Goal: Obtain resource: Download file/media

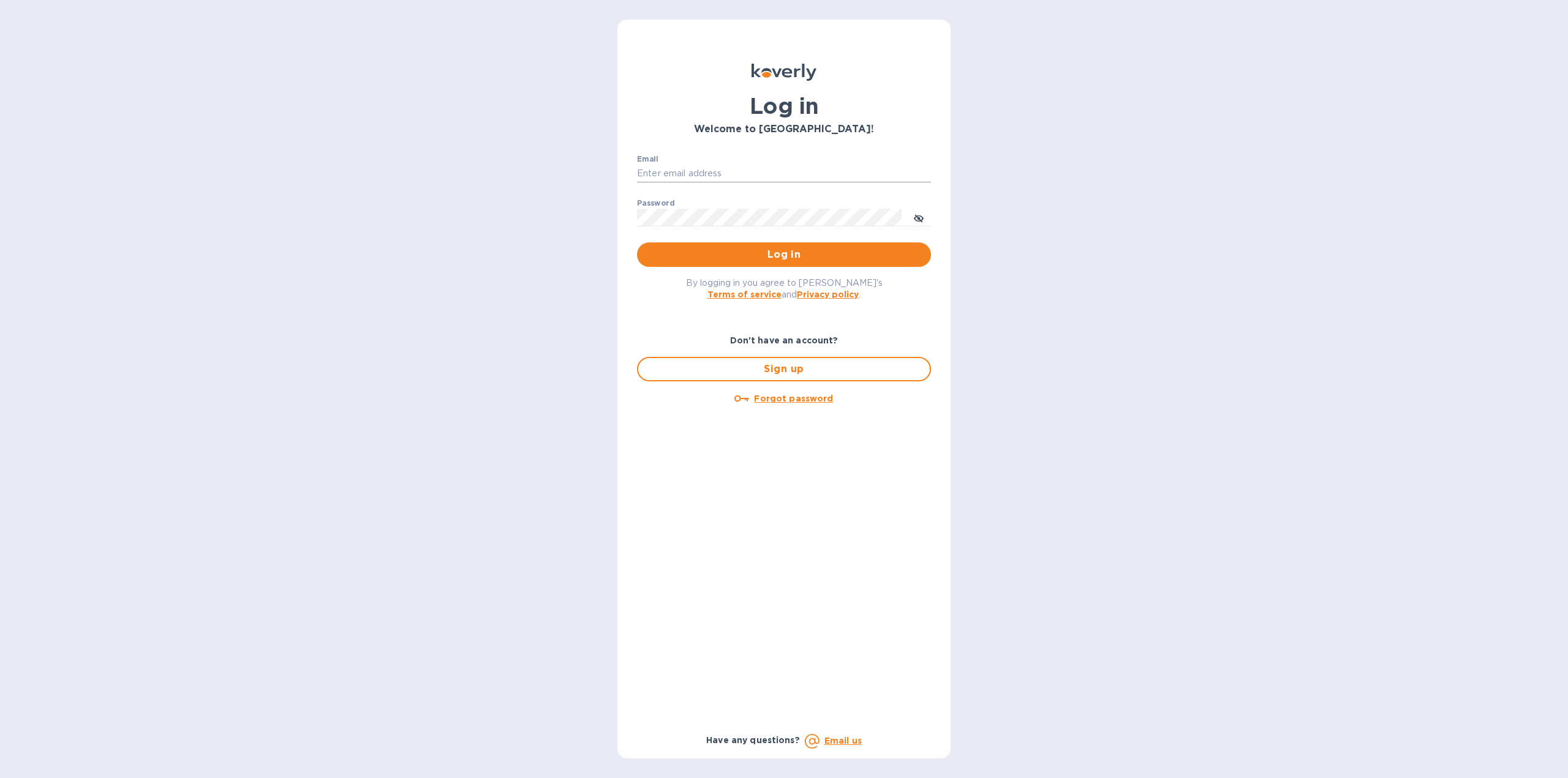
click at [691, 176] on input "Email" at bounding box center [784, 173] width 294 height 18
type input "[EMAIL_ADDRESS][DOMAIN_NAME]"
click at [757, 251] on span "Log in" at bounding box center [784, 254] width 274 height 15
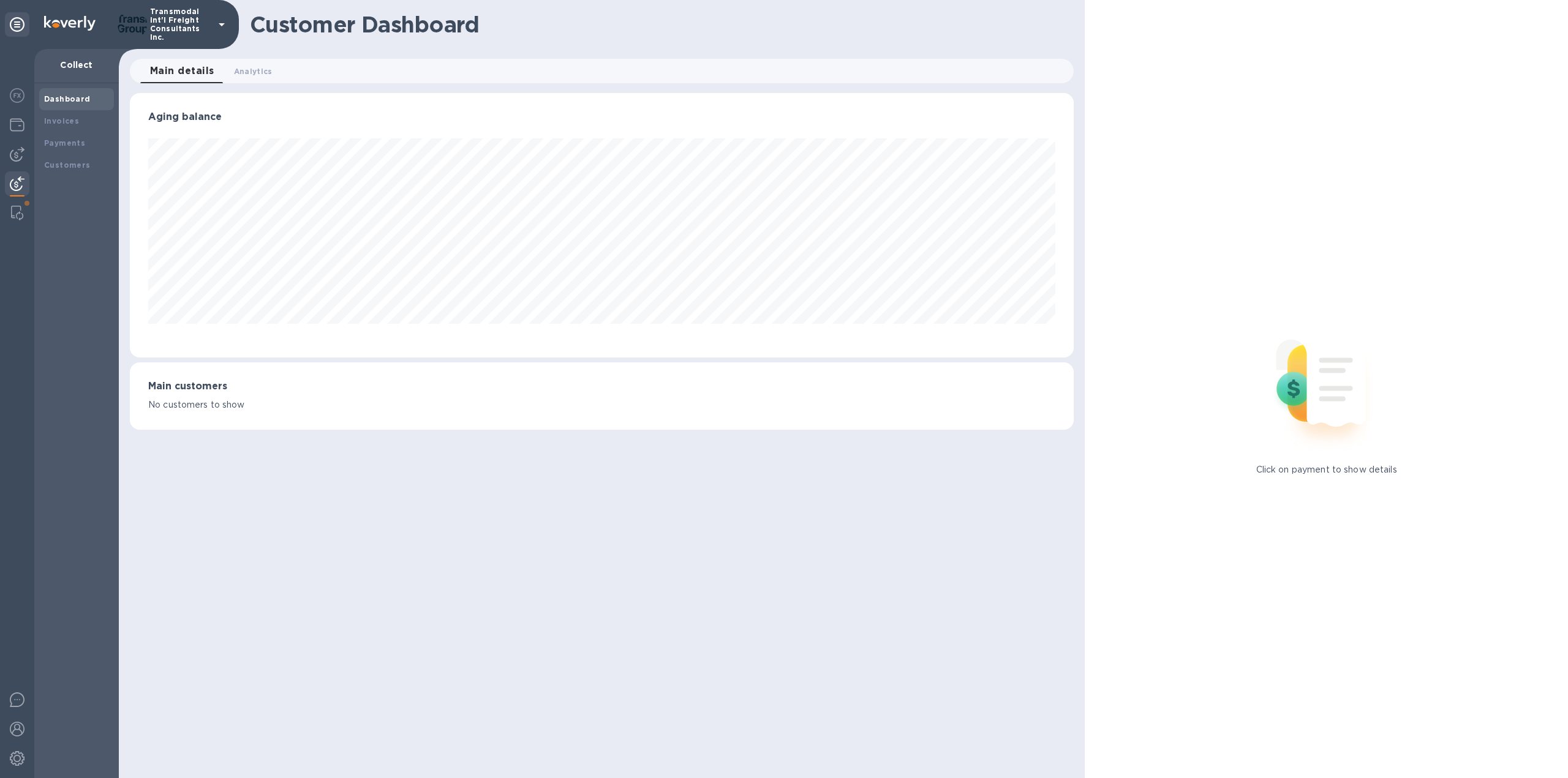
scroll to position [612122, 611527]
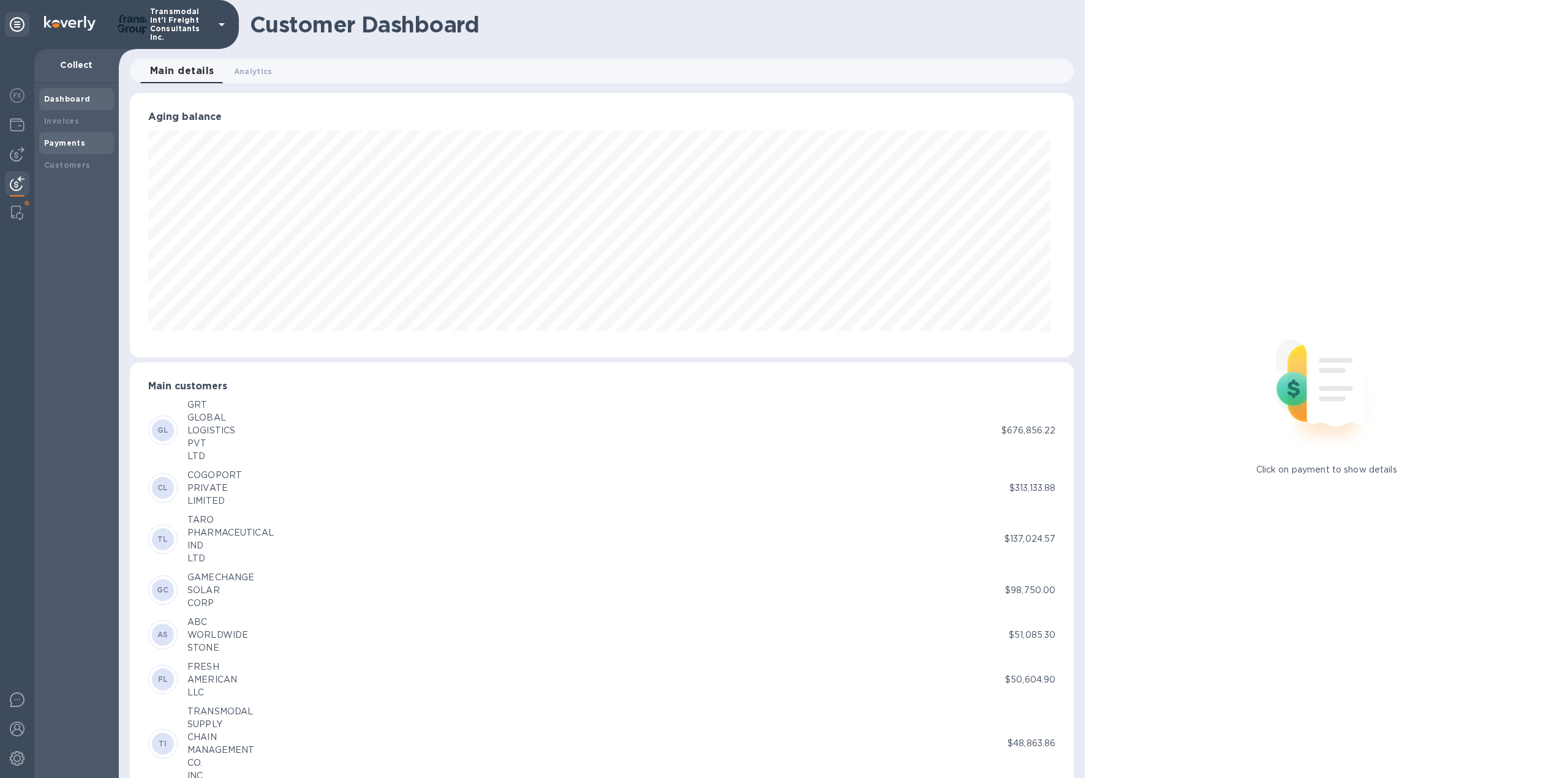
click at [63, 142] on b "Payments" at bounding box center [65, 143] width 41 height 9
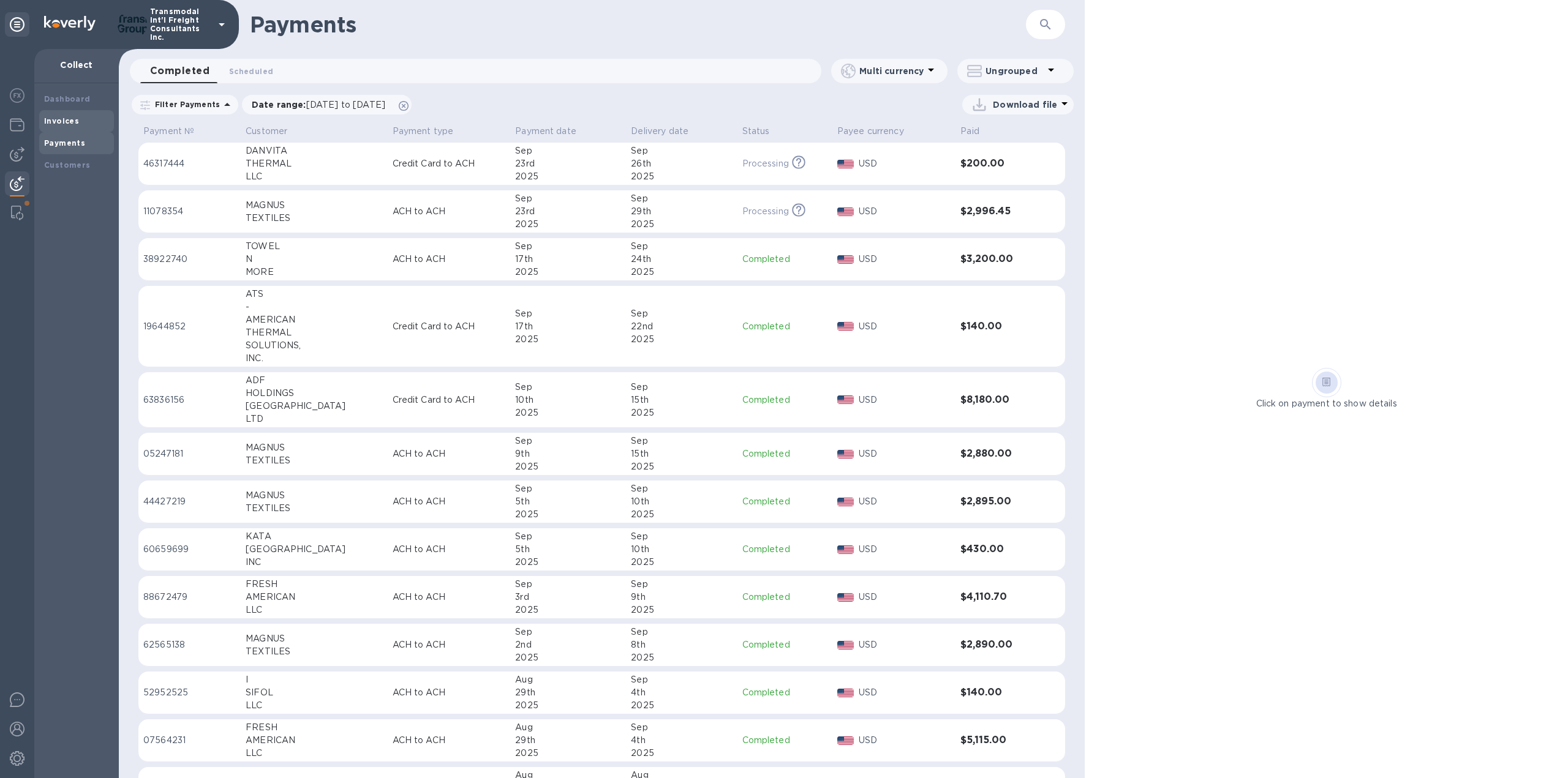
click at [66, 121] on b "Invoices" at bounding box center [61, 121] width 35 height 9
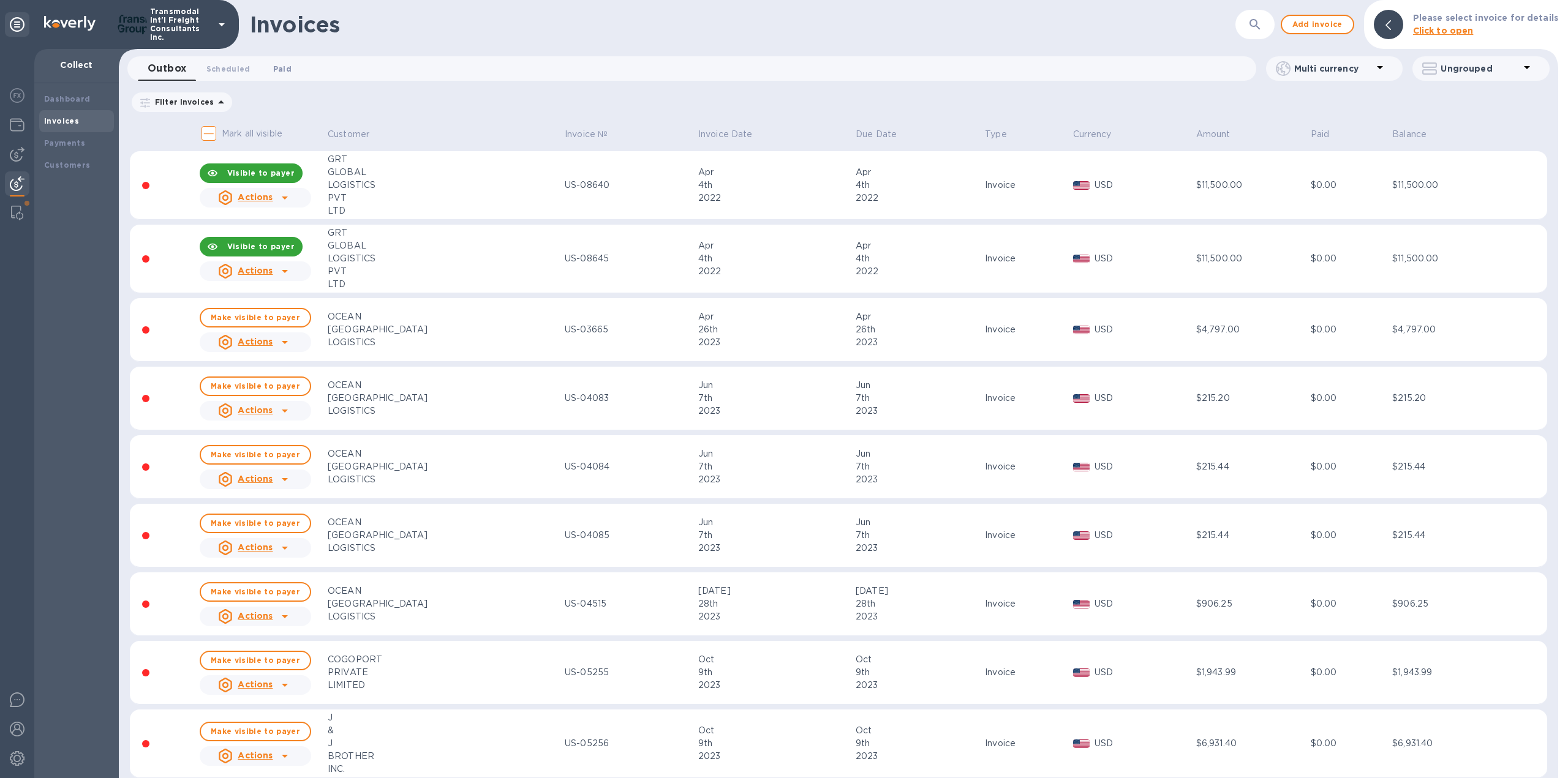
click at [283, 71] on span "Paid 0" at bounding box center [282, 69] width 18 height 13
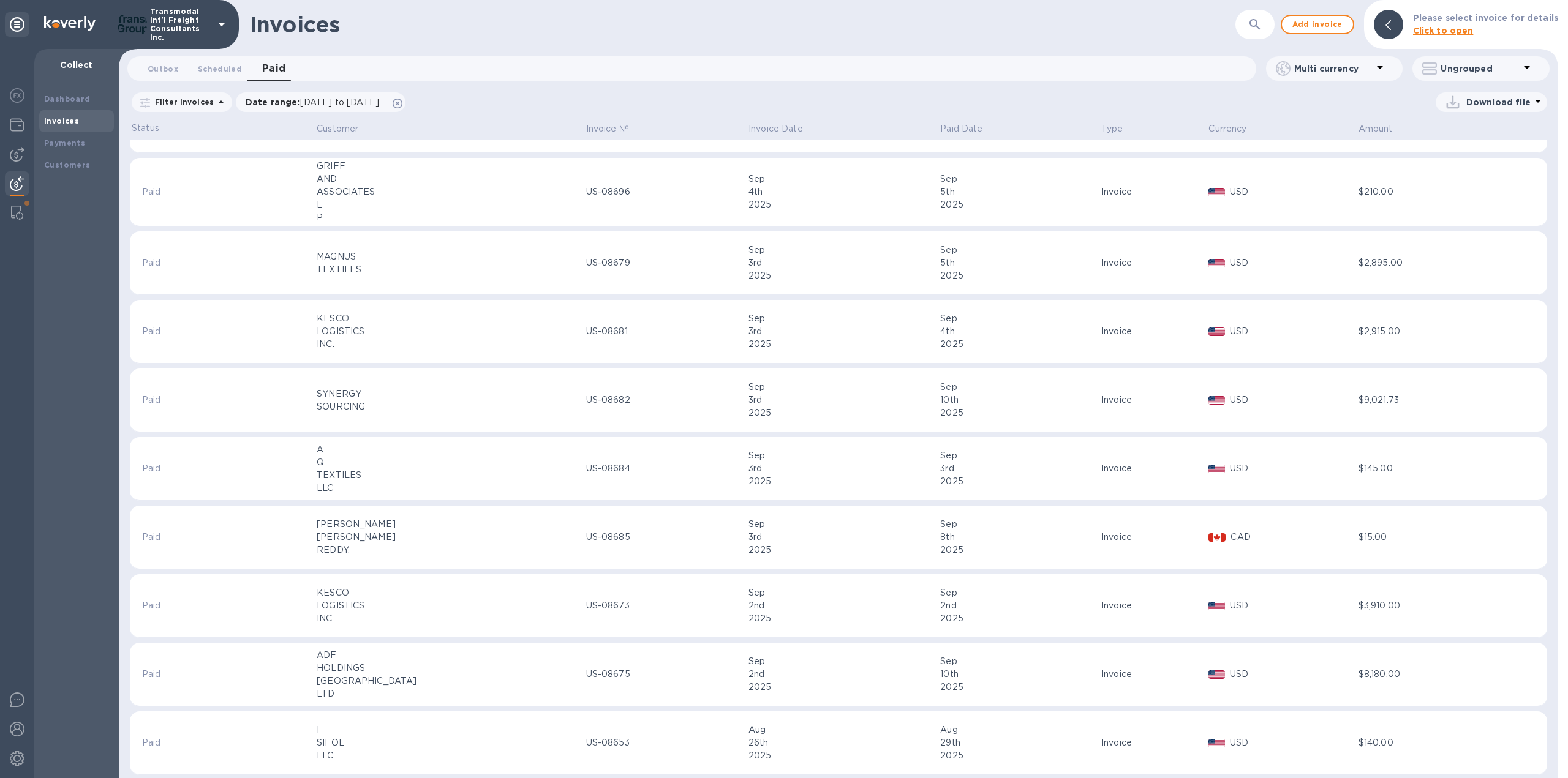
scroll to position [2603, 0]
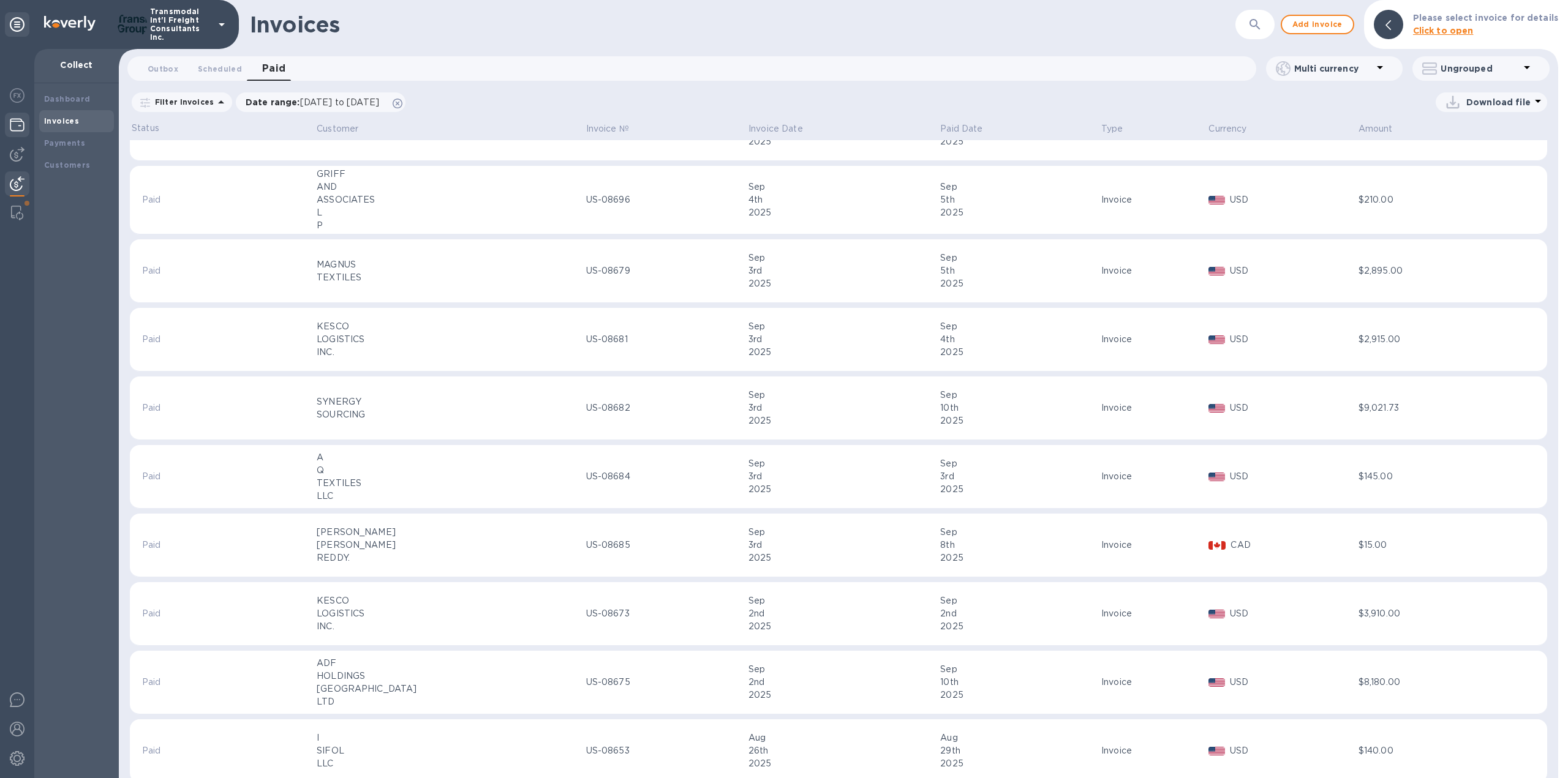
click at [10, 122] on img at bounding box center [17, 125] width 15 height 15
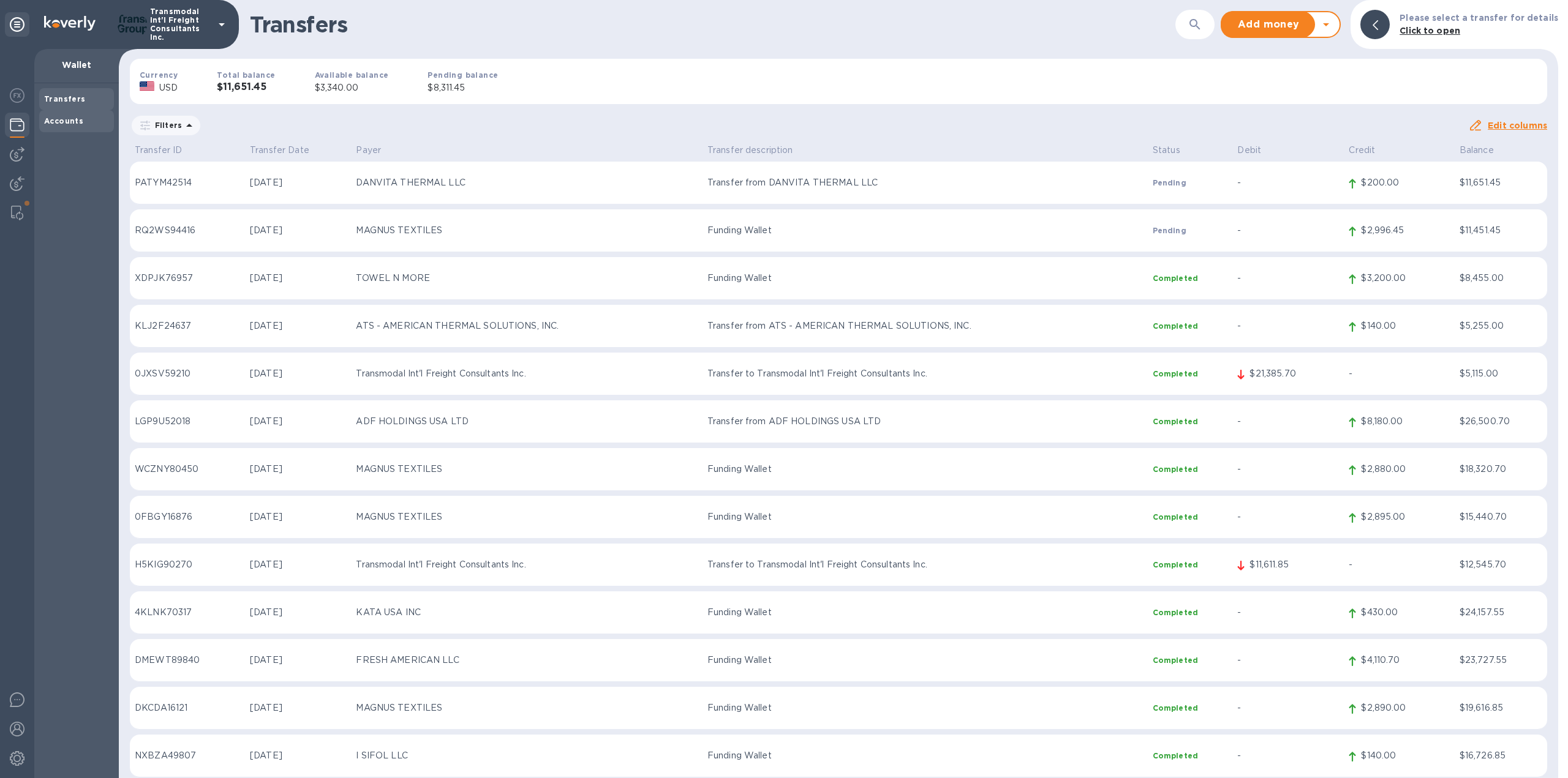
click at [63, 117] on b "Accounts" at bounding box center [63, 121] width 39 height 9
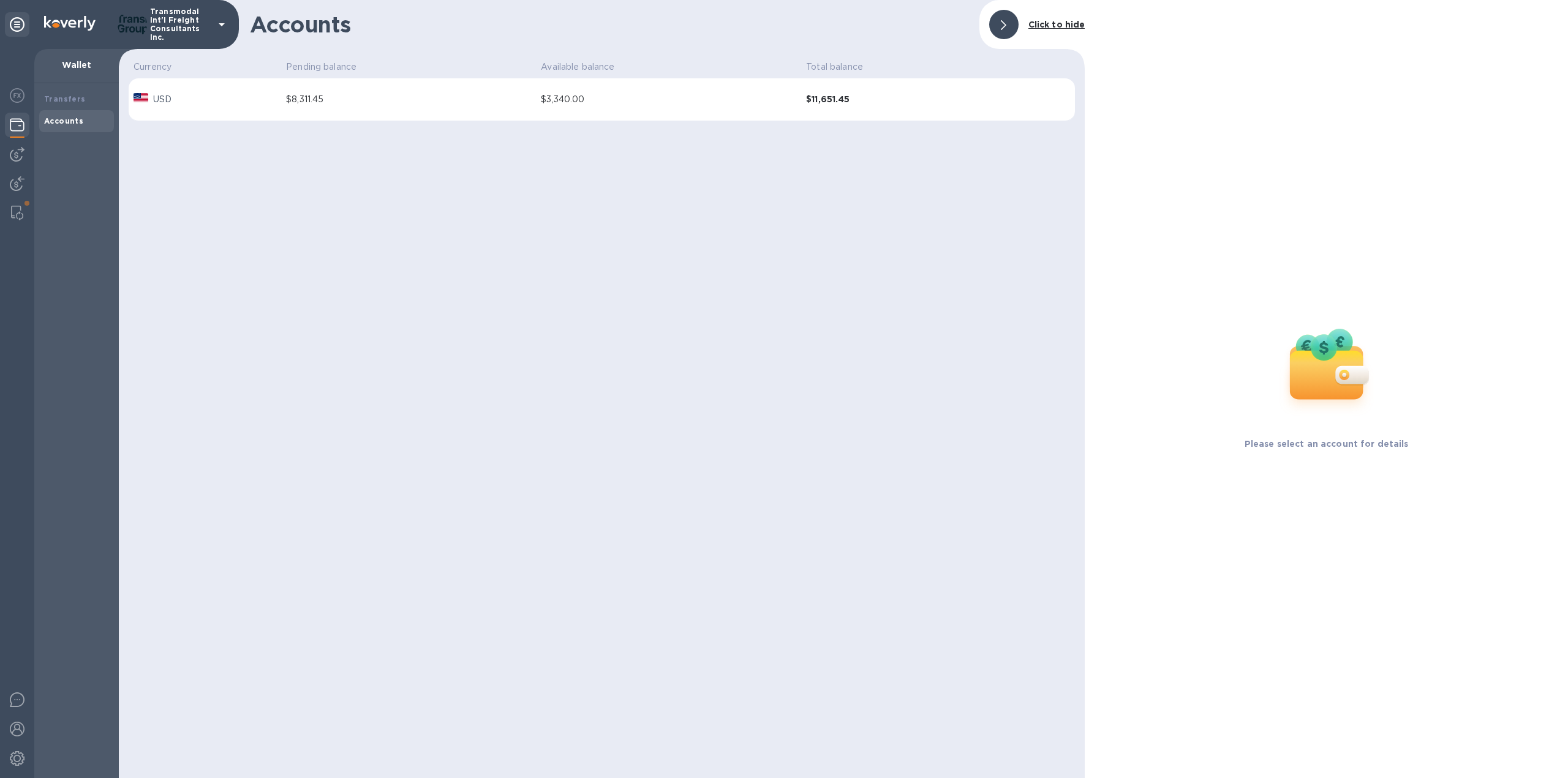
click at [151, 105] on div "USD" at bounding box center [162, 100] width 24 height 18
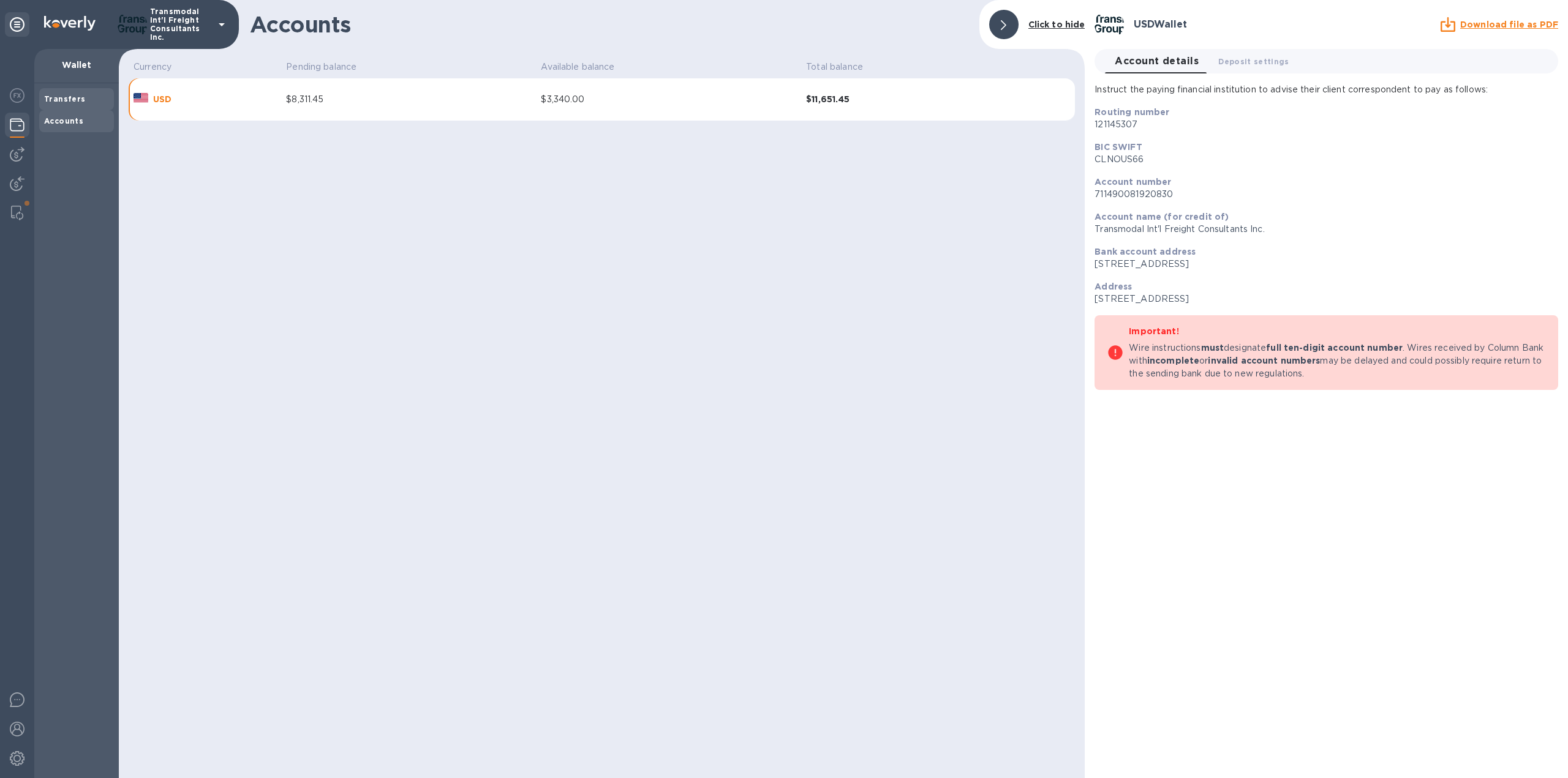
click at [53, 96] on b "Transfers" at bounding box center [65, 99] width 41 height 9
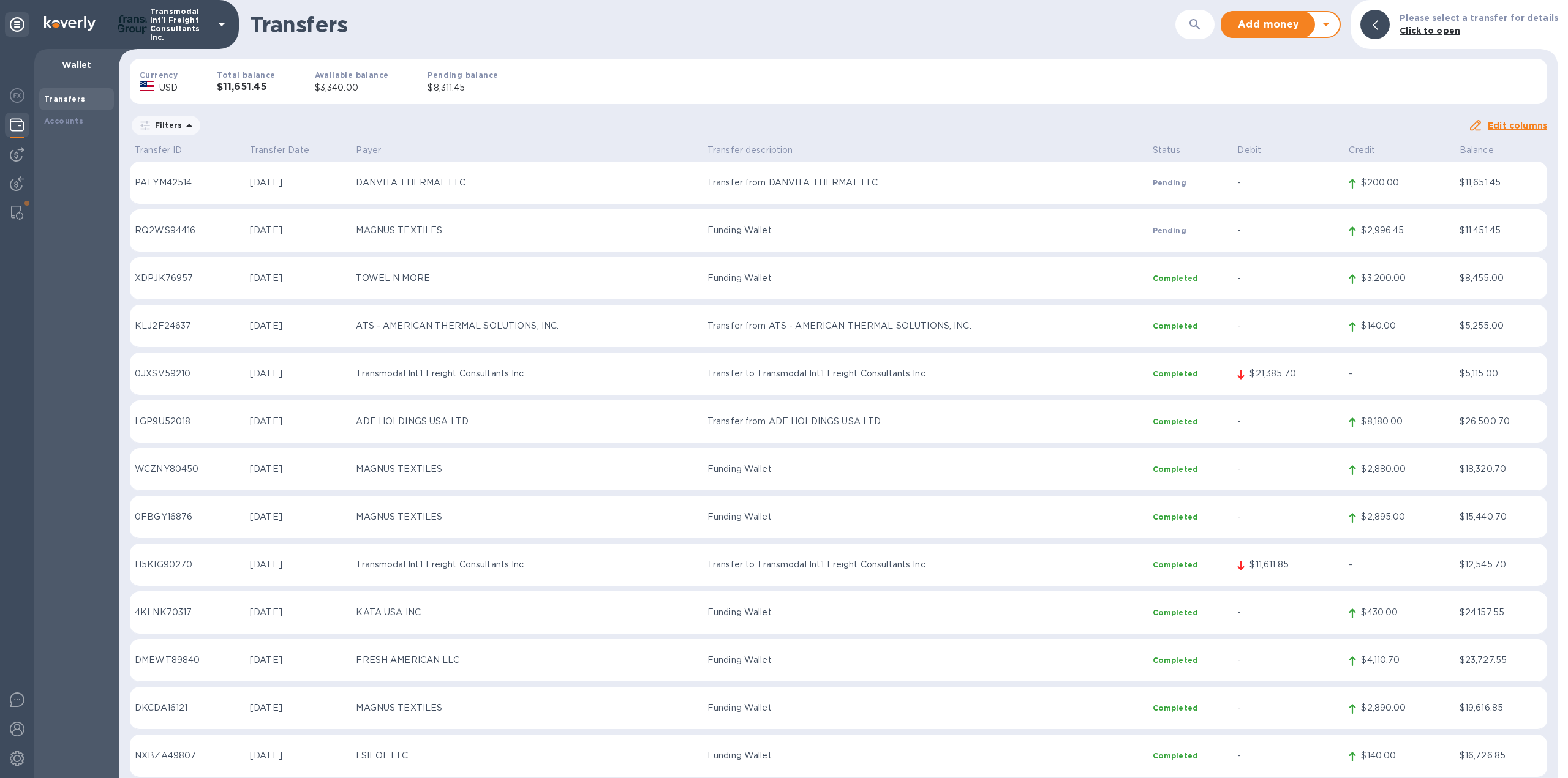
click at [177, 125] on p "Filters" at bounding box center [165, 125] width 32 height 10
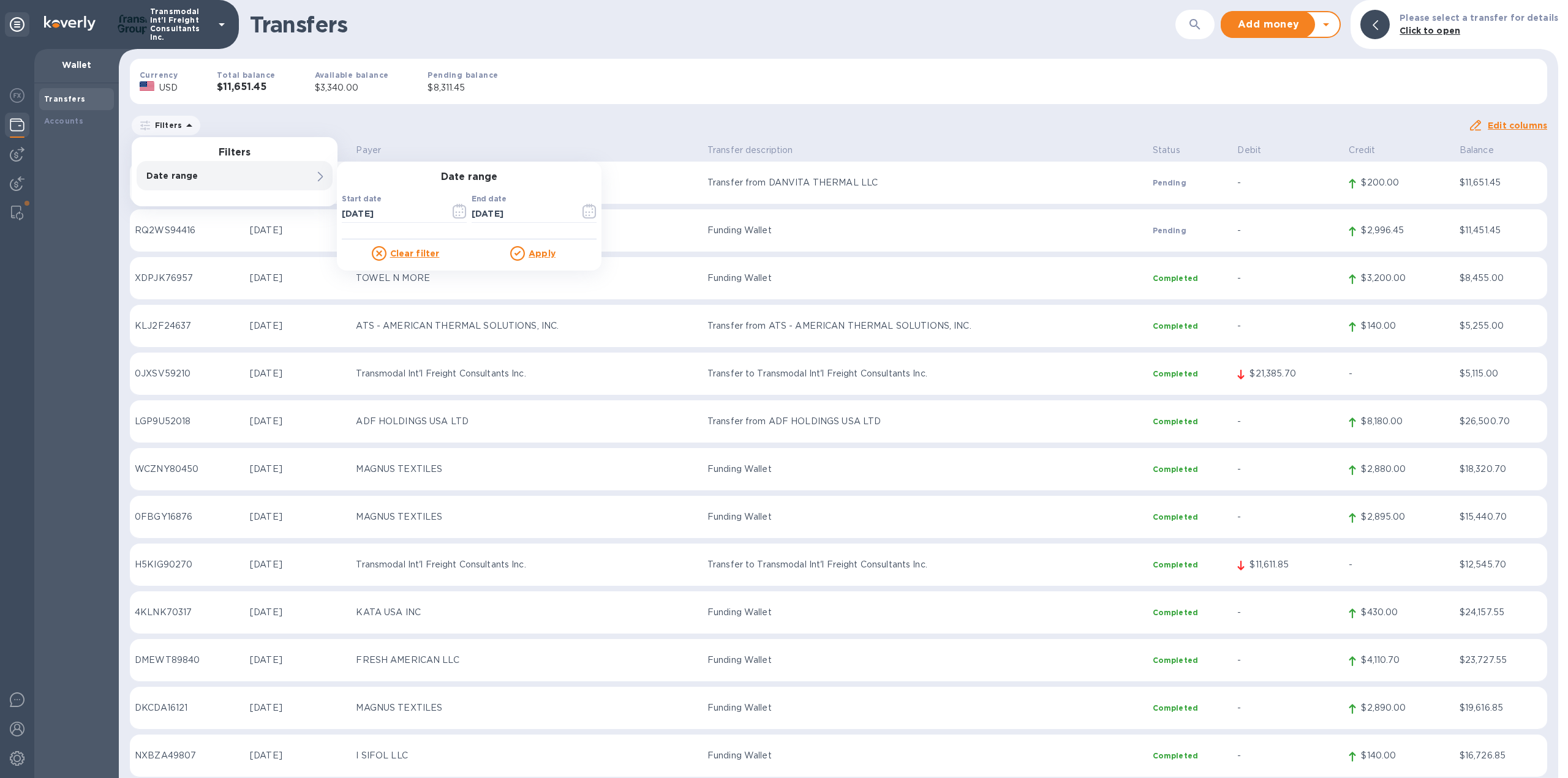
click at [496, 120] on div "Filters Filters Date range Date range Start date [DATE] ​ End date [DATE] ​ Cle…" at bounding box center [799, 125] width 1338 height 24
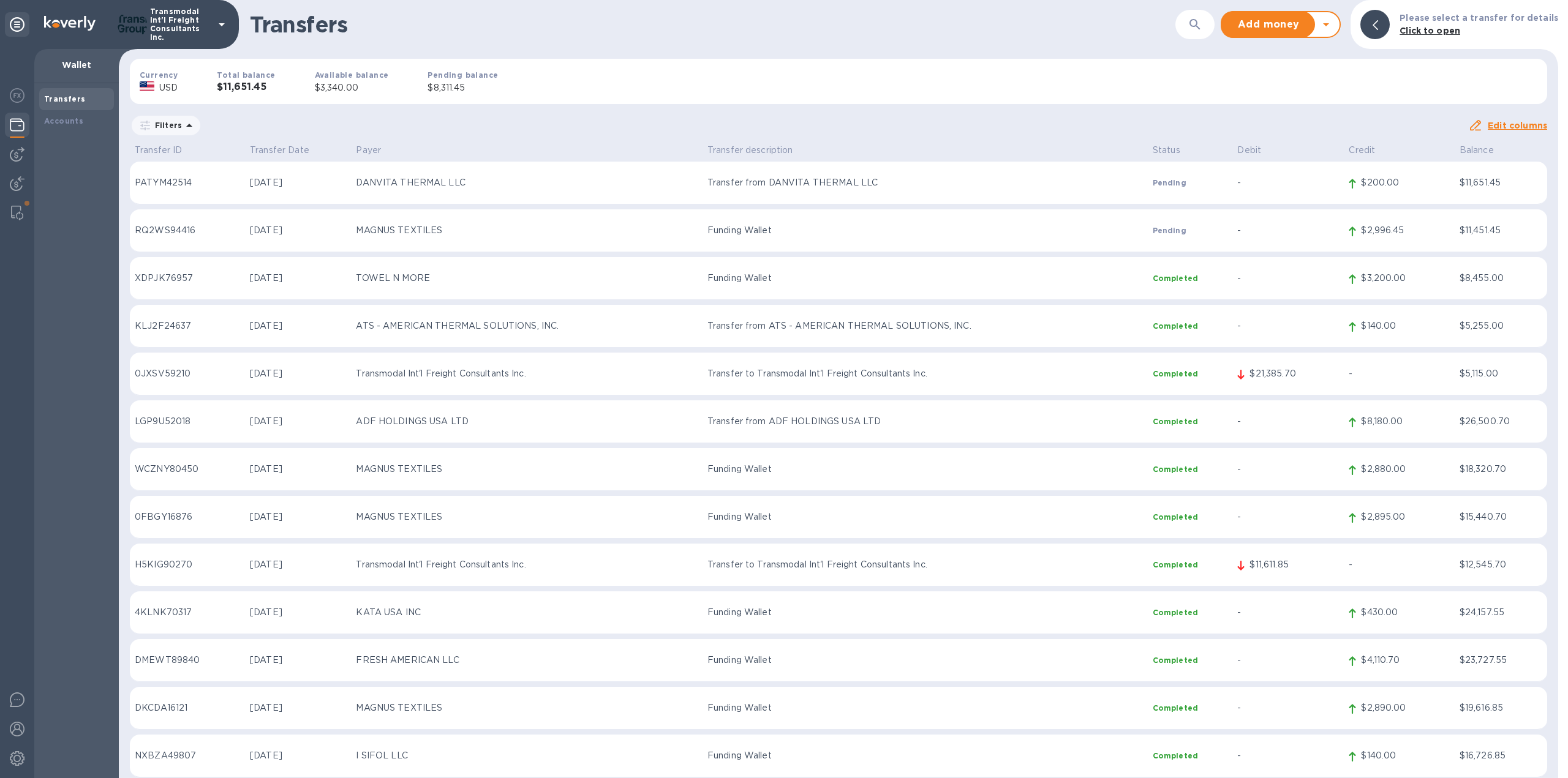
click at [1539, 126] on u "Edit columns" at bounding box center [1517, 125] width 60 height 10
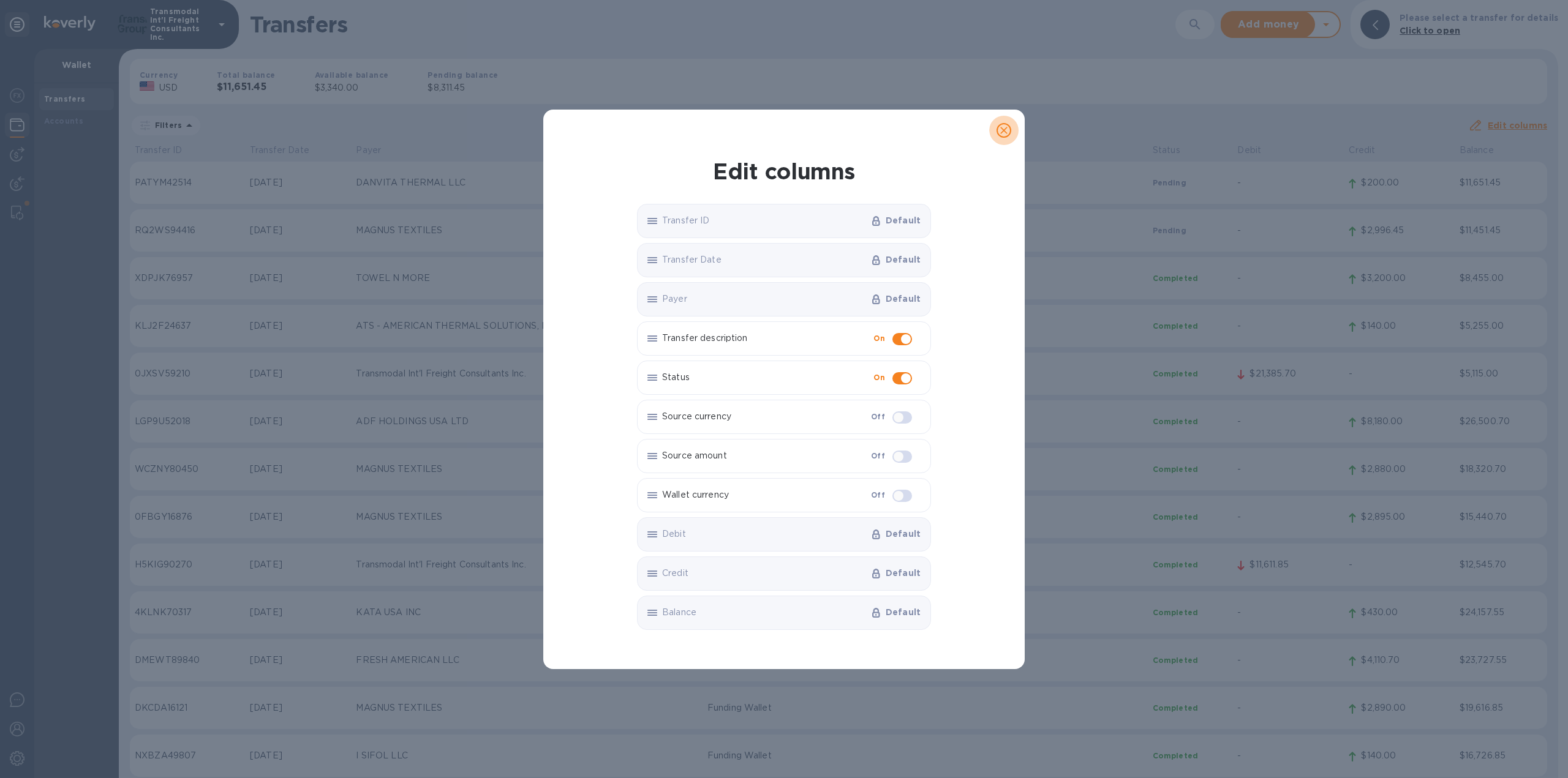
click at [1010, 132] on icon "close" at bounding box center [1004, 131] width 13 height 13
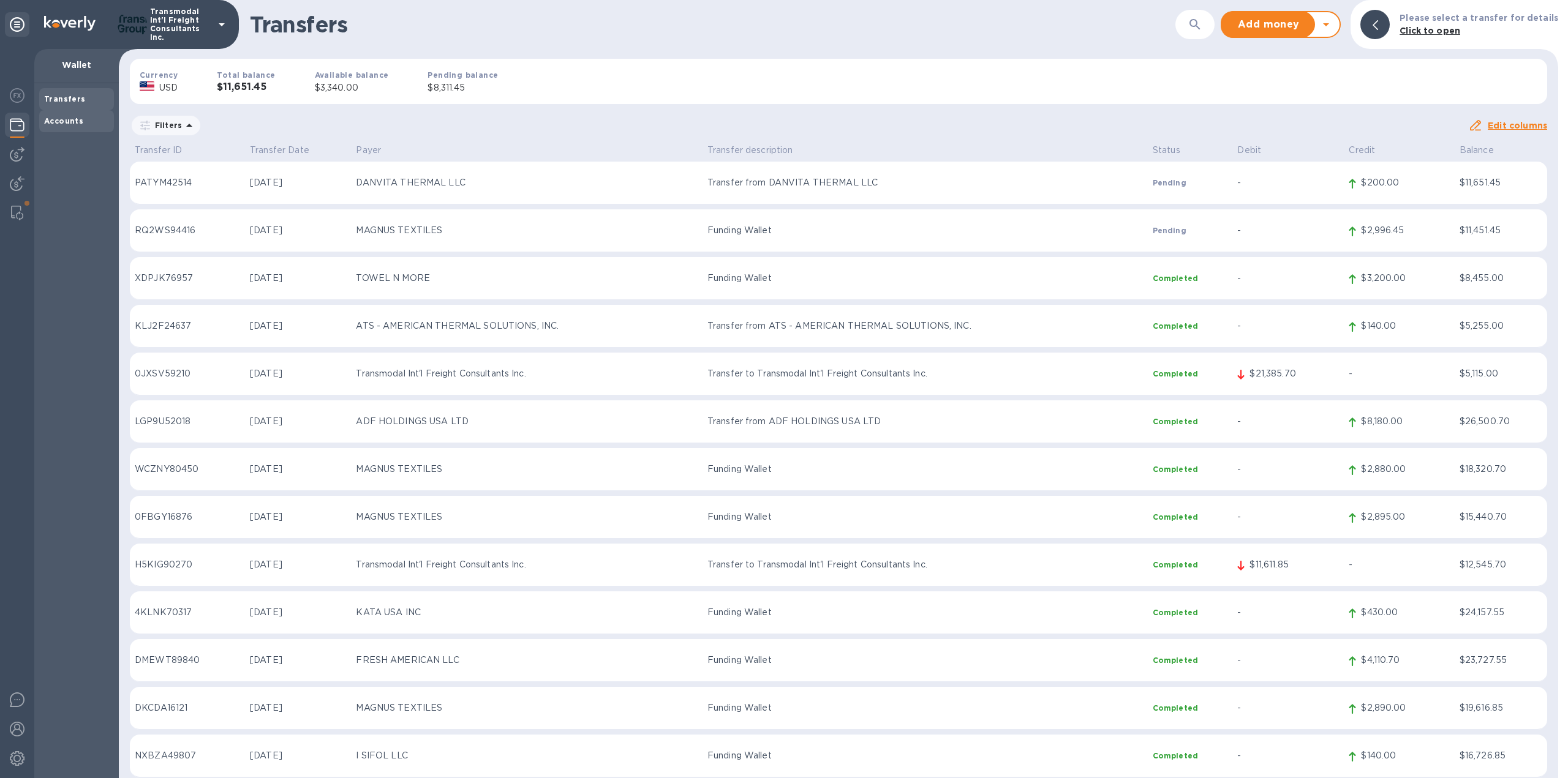
click at [67, 123] on b "Accounts" at bounding box center [63, 121] width 39 height 9
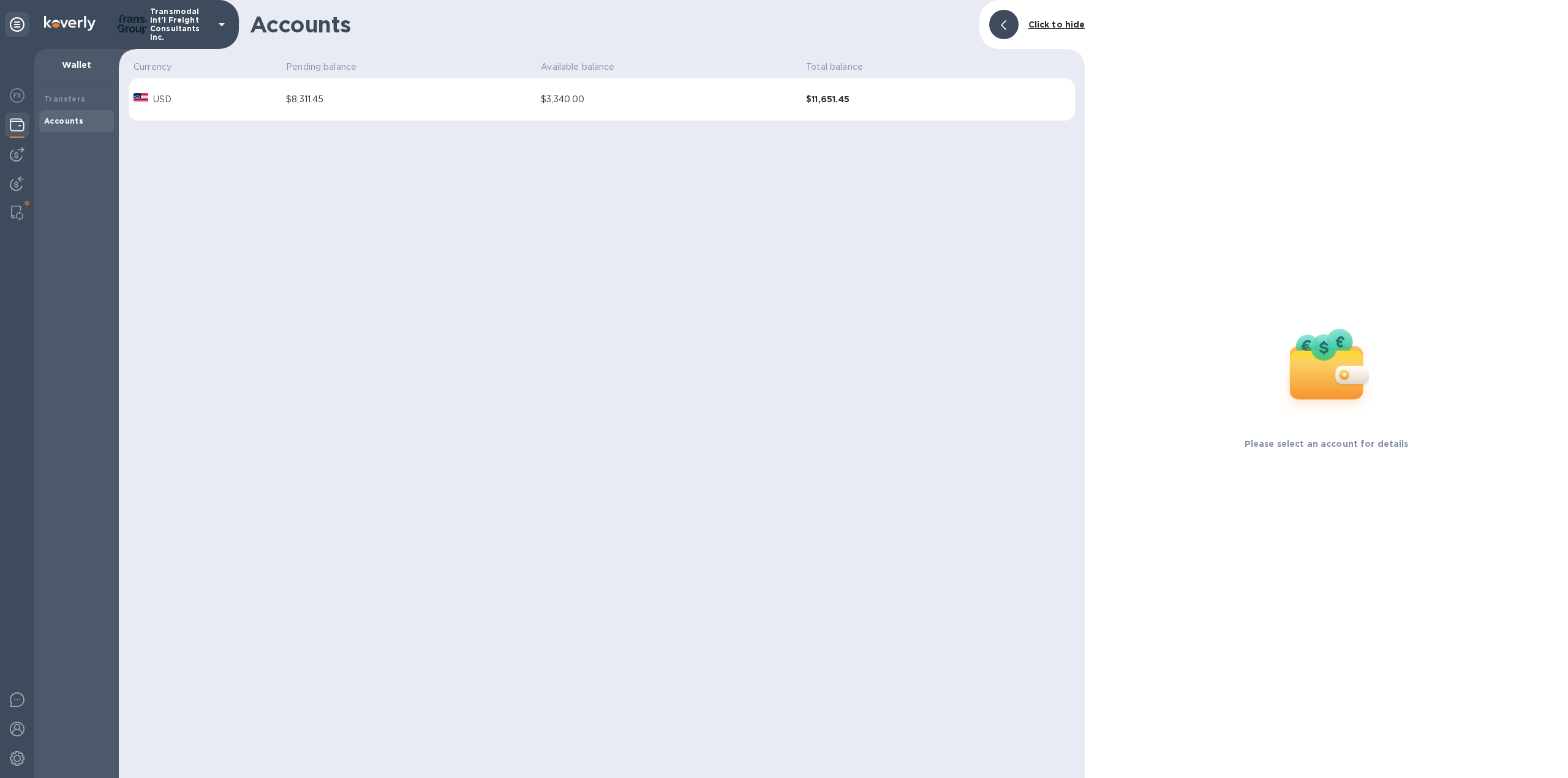
click at [142, 97] on div at bounding box center [141, 97] width 15 height 10
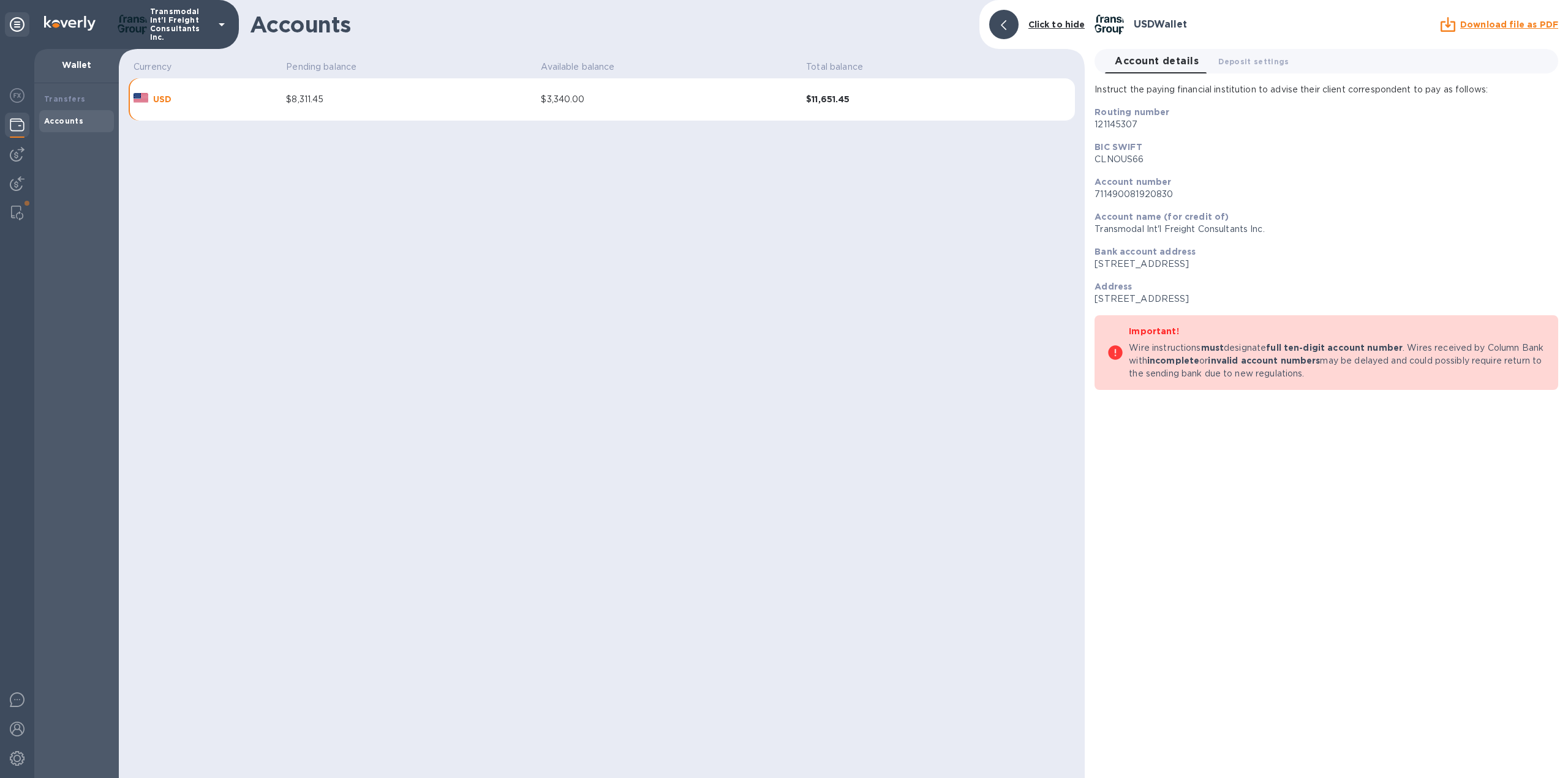
click at [299, 103] on div "$8,311.45" at bounding box center [409, 99] width 245 height 13
click at [18, 154] on img at bounding box center [17, 154] width 15 height 15
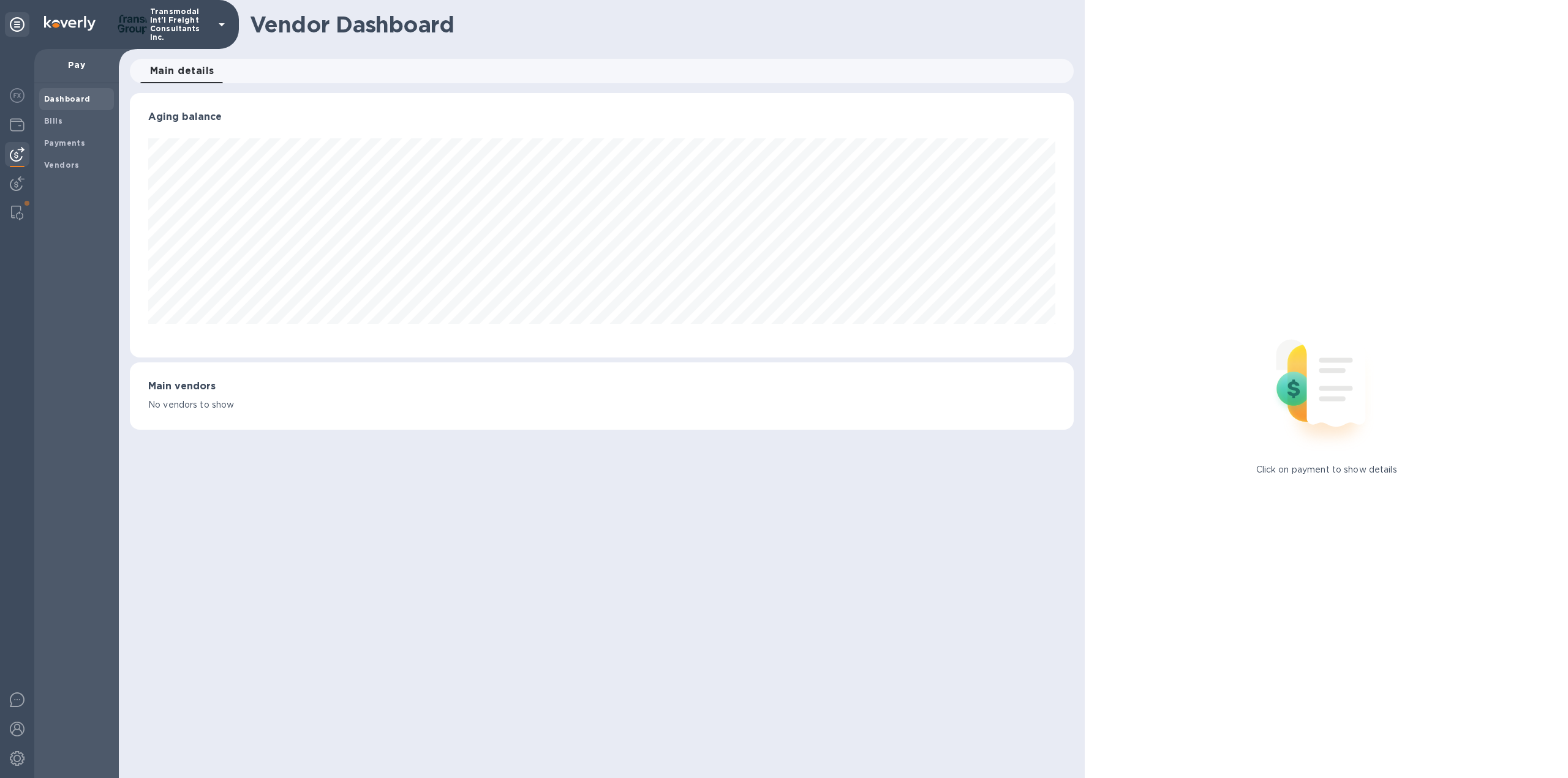
scroll to position [612122, 611527]
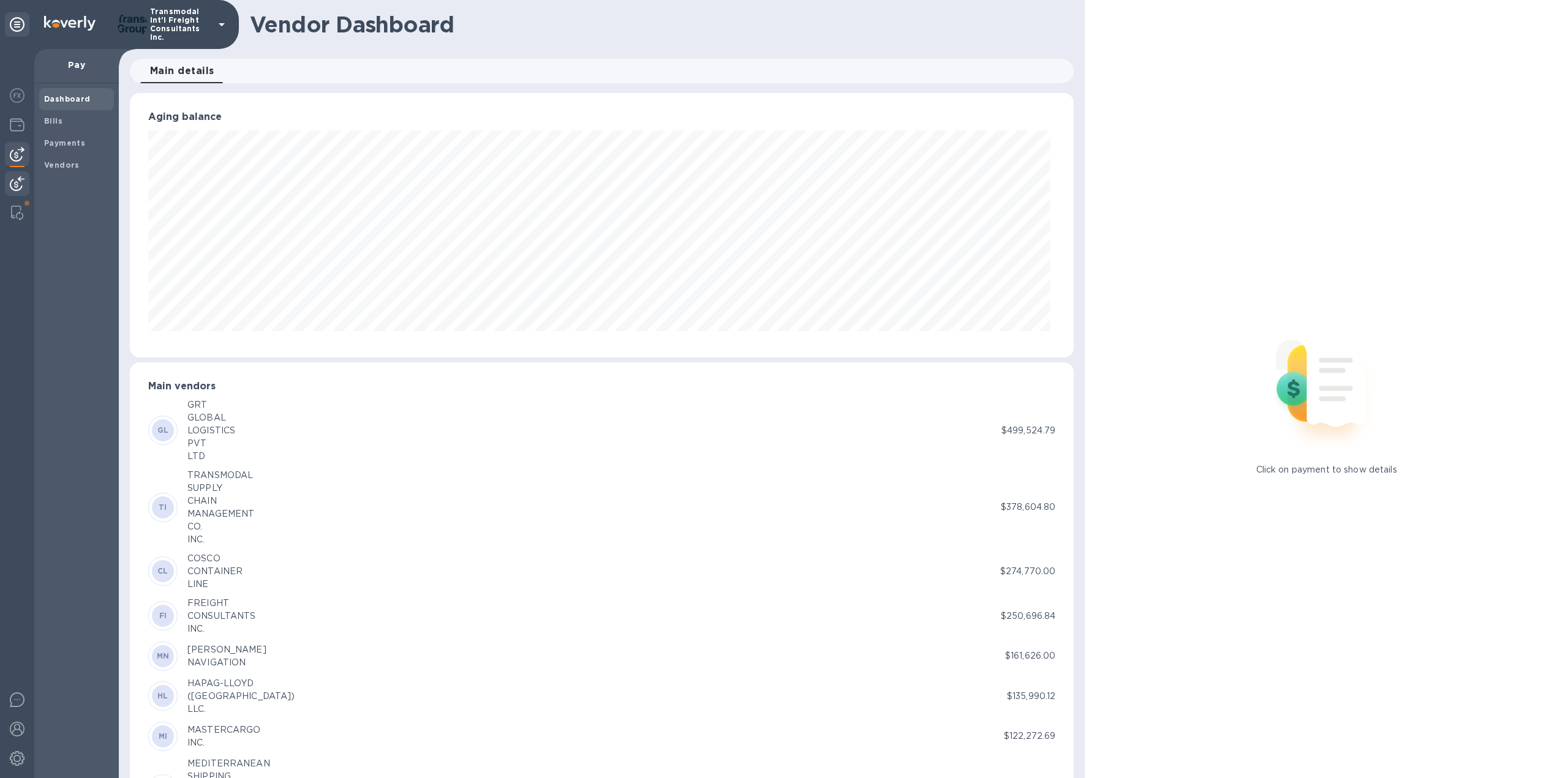
click at [17, 178] on img at bounding box center [17, 184] width 15 height 15
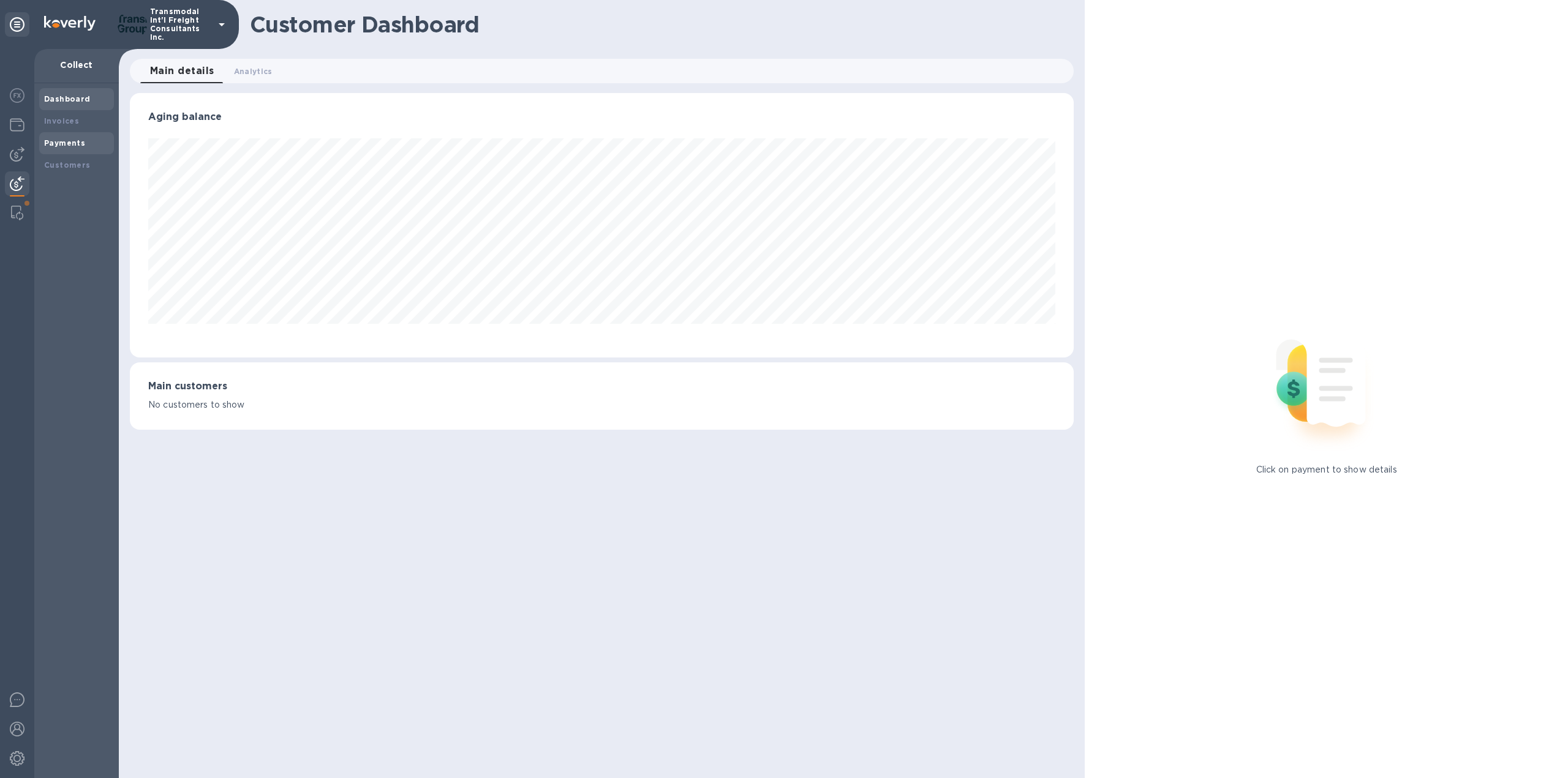
scroll to position [612122, 611527]
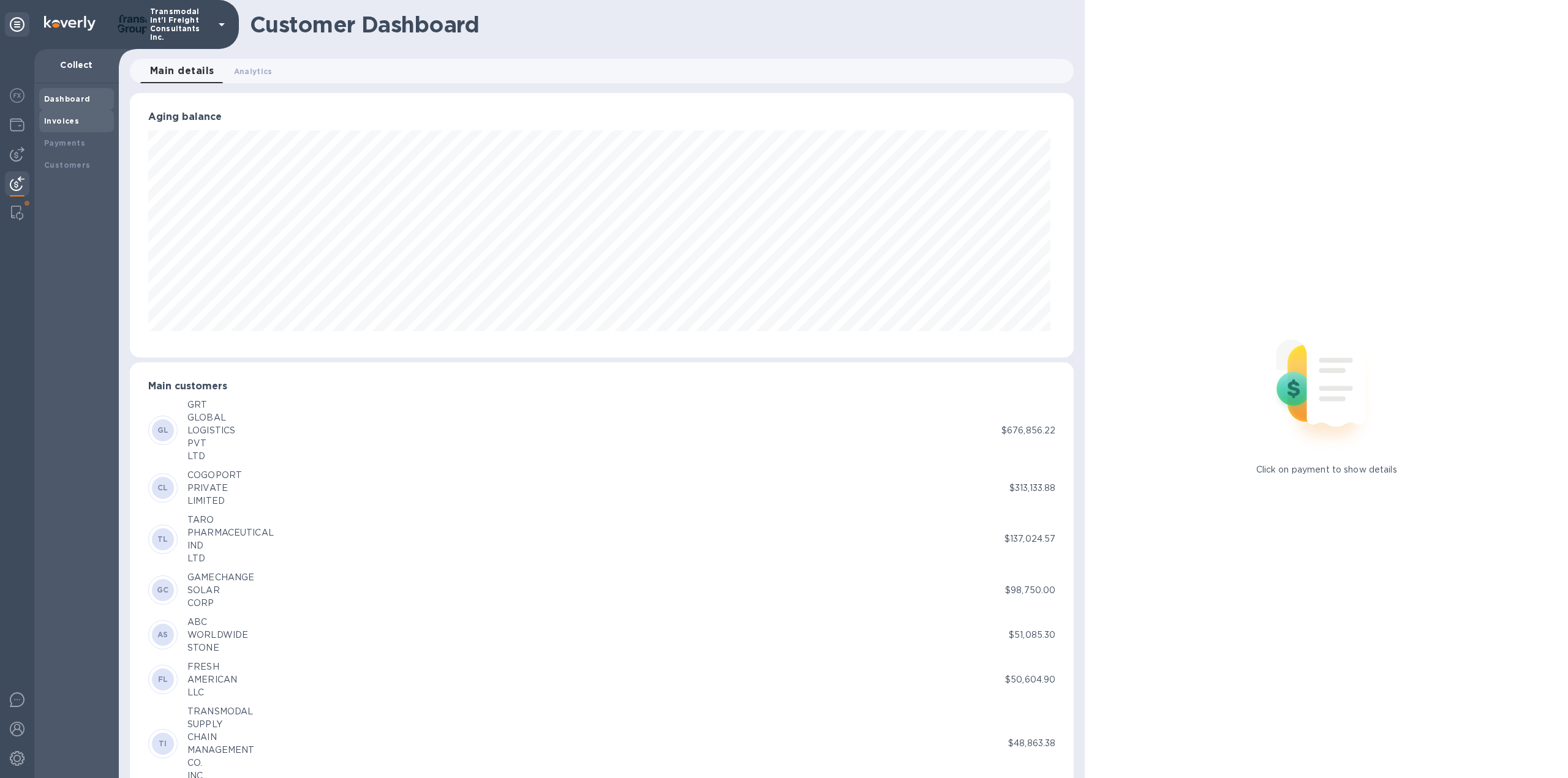
click at [74, 122] on b "Invoices" at bounding box center [61, 121] width 35 height 9
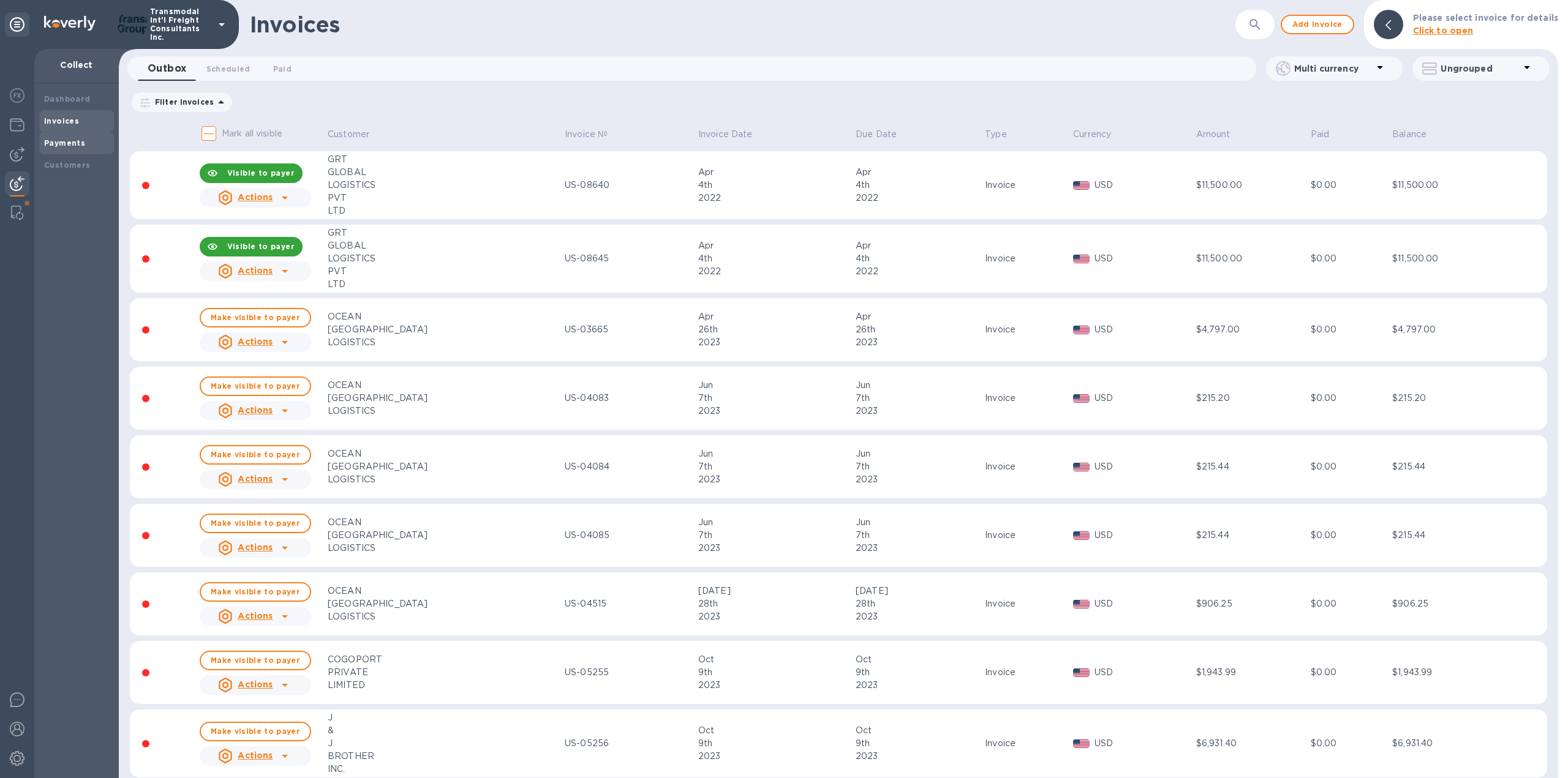
click at [77, 139] on b "Payments" at bounding box center [65, 143] width 41 height 9
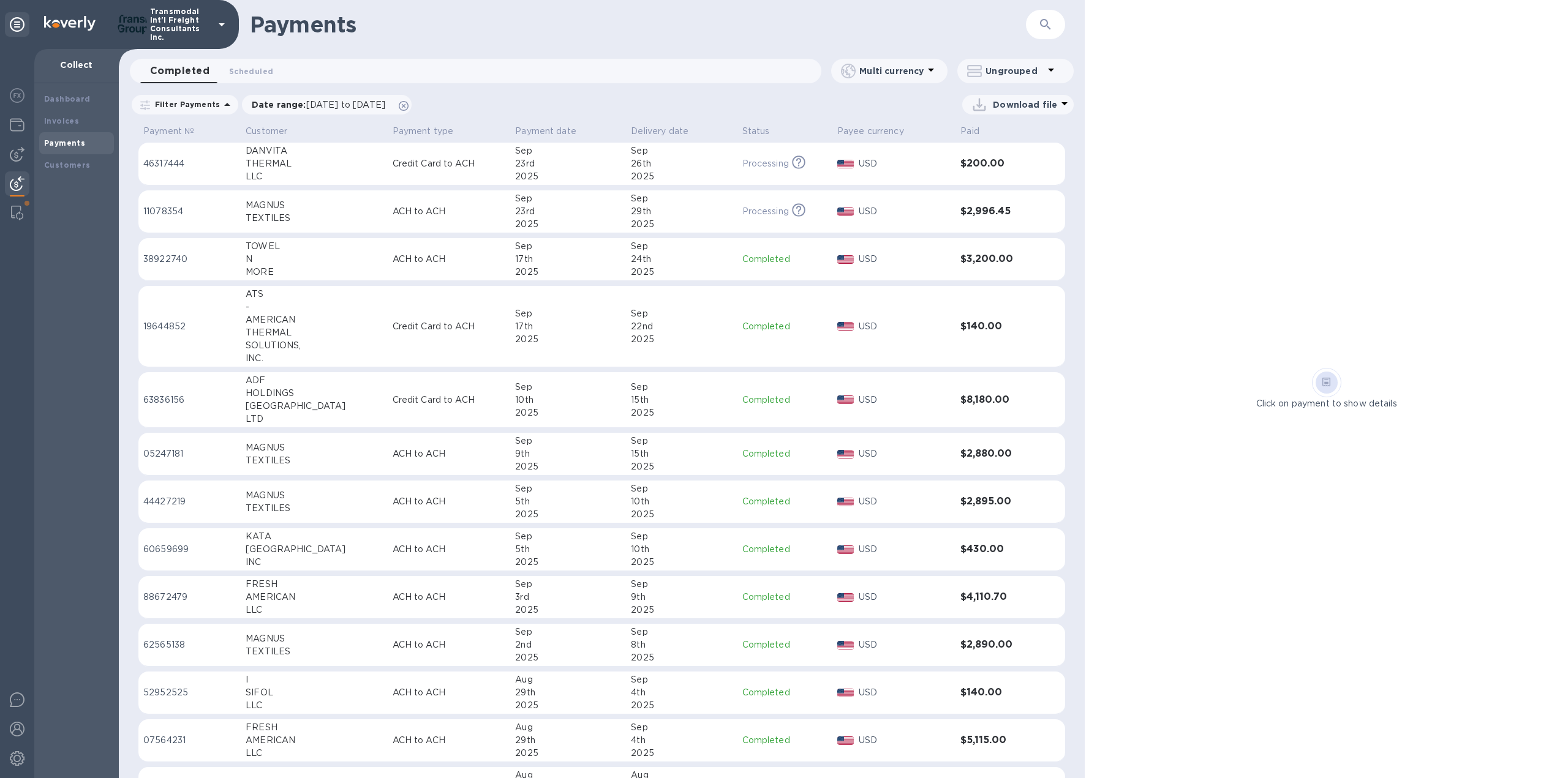
click at [192, 103] on p "Filter Payments" at bounding box center [184, 105] width 70 height 10
click at [72, 165] on b "Customers" at bounding box center [67, 165] width 46 height 9
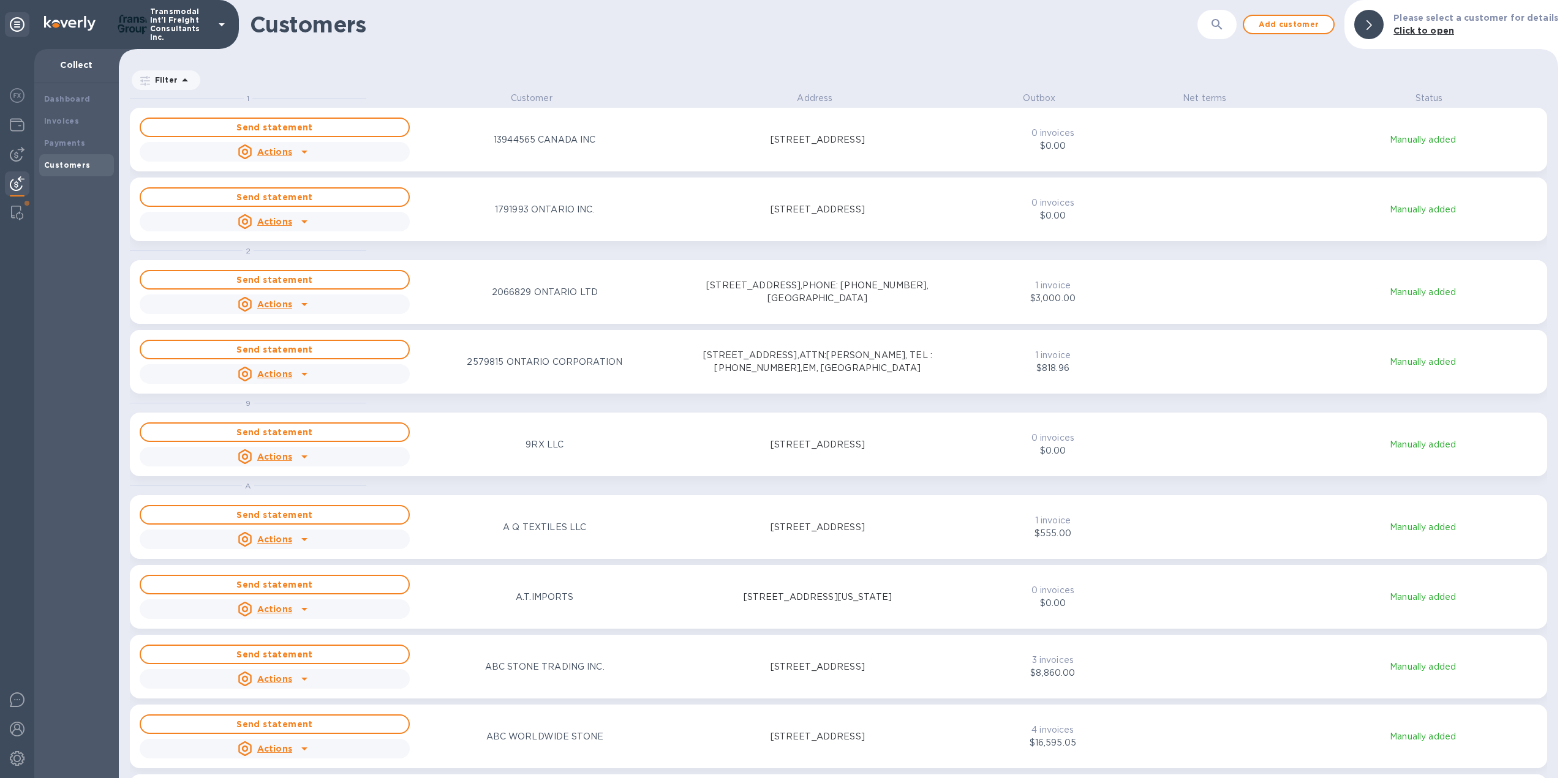
scroll to position [676, 1435]
click at [72, 98] on b "Dashboard" at bounding box center [67, 99] width 46 height 9
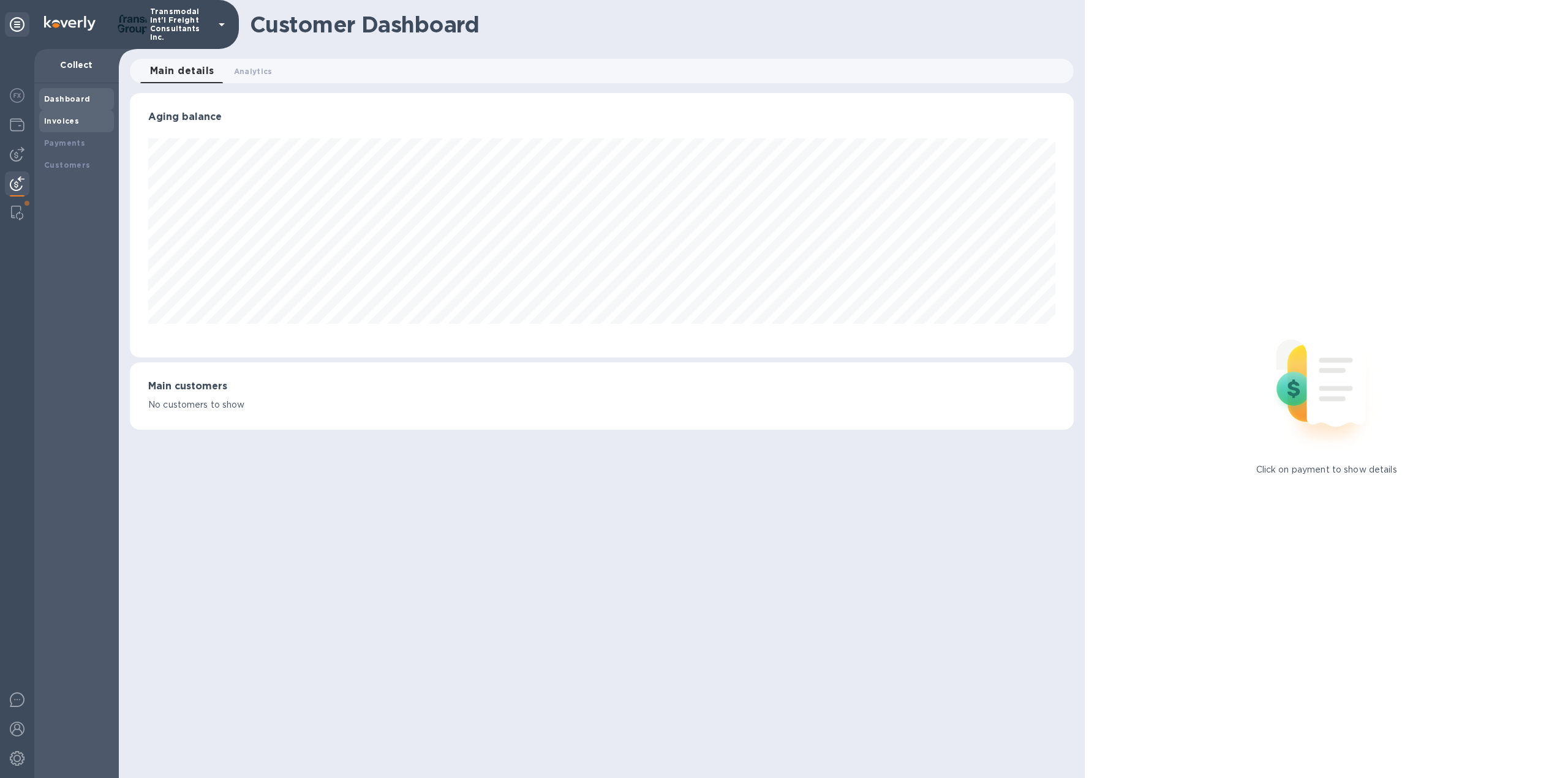
scroll to position [612122, 611527]
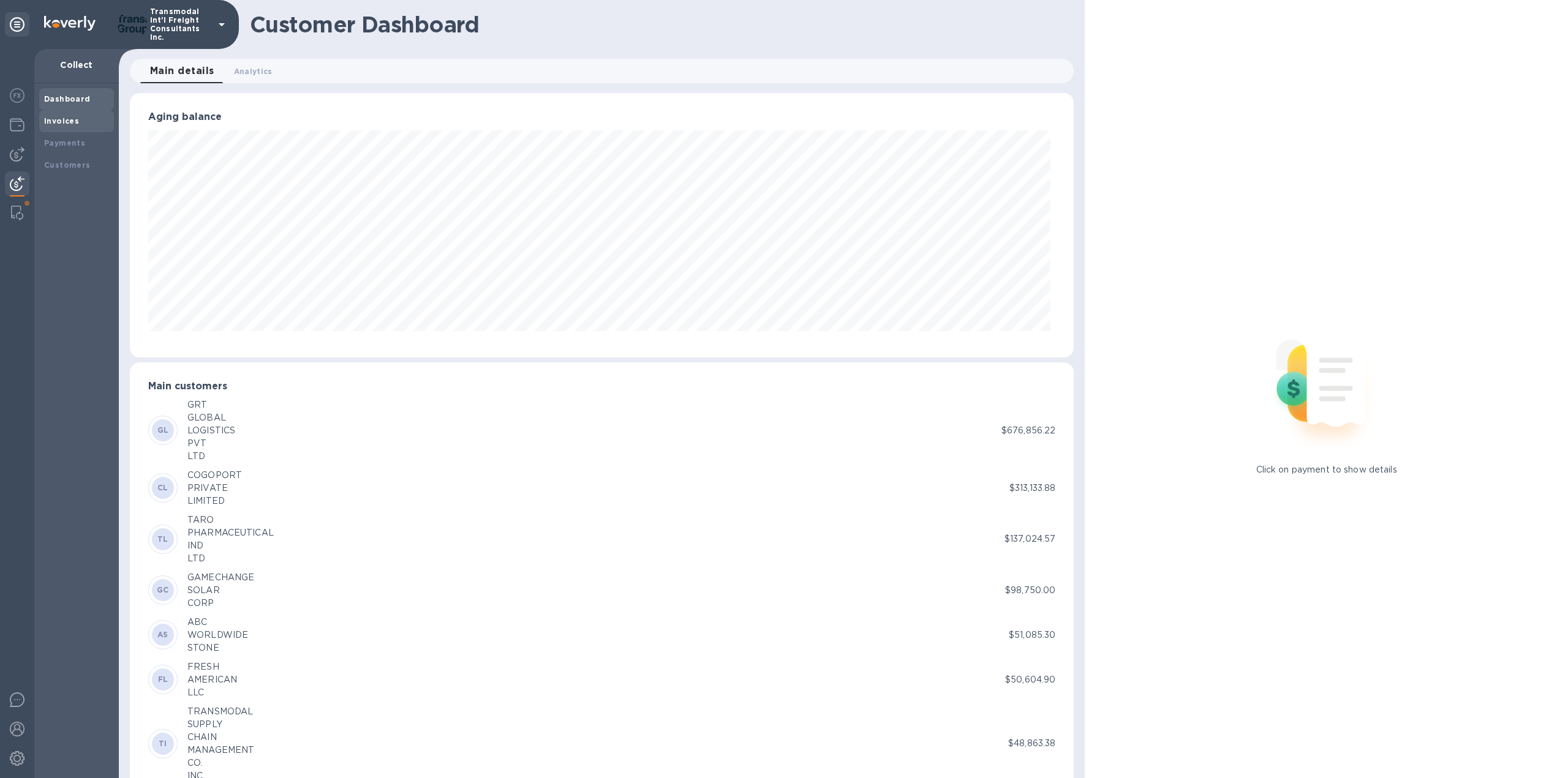
click at [71, 122] on b "Invoices" at bounding box center [61, 121] width 35 height 9
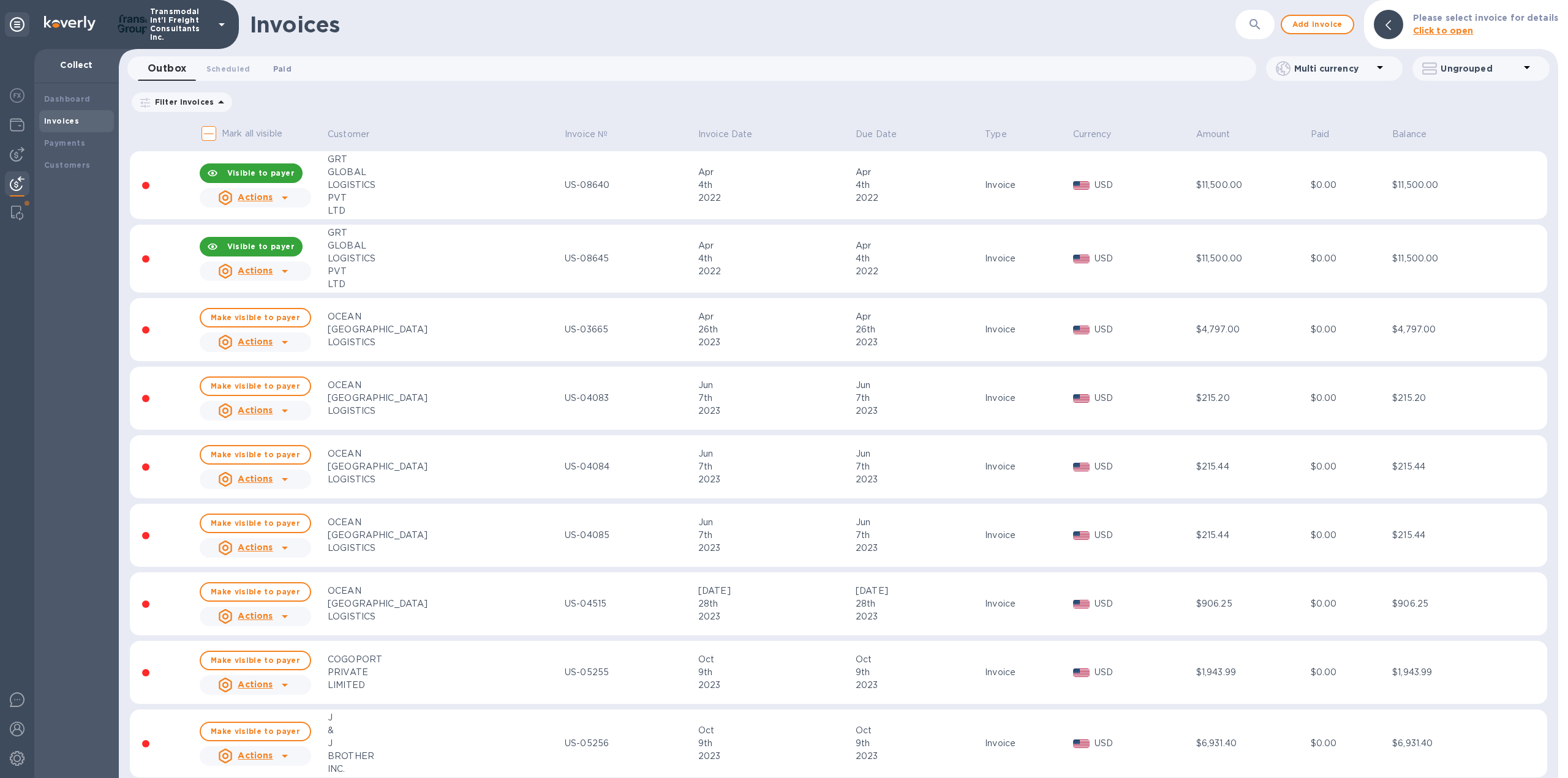
click at [288, 70] on span "Paid 0" at bounding box center [282, 69] width 24 height 13
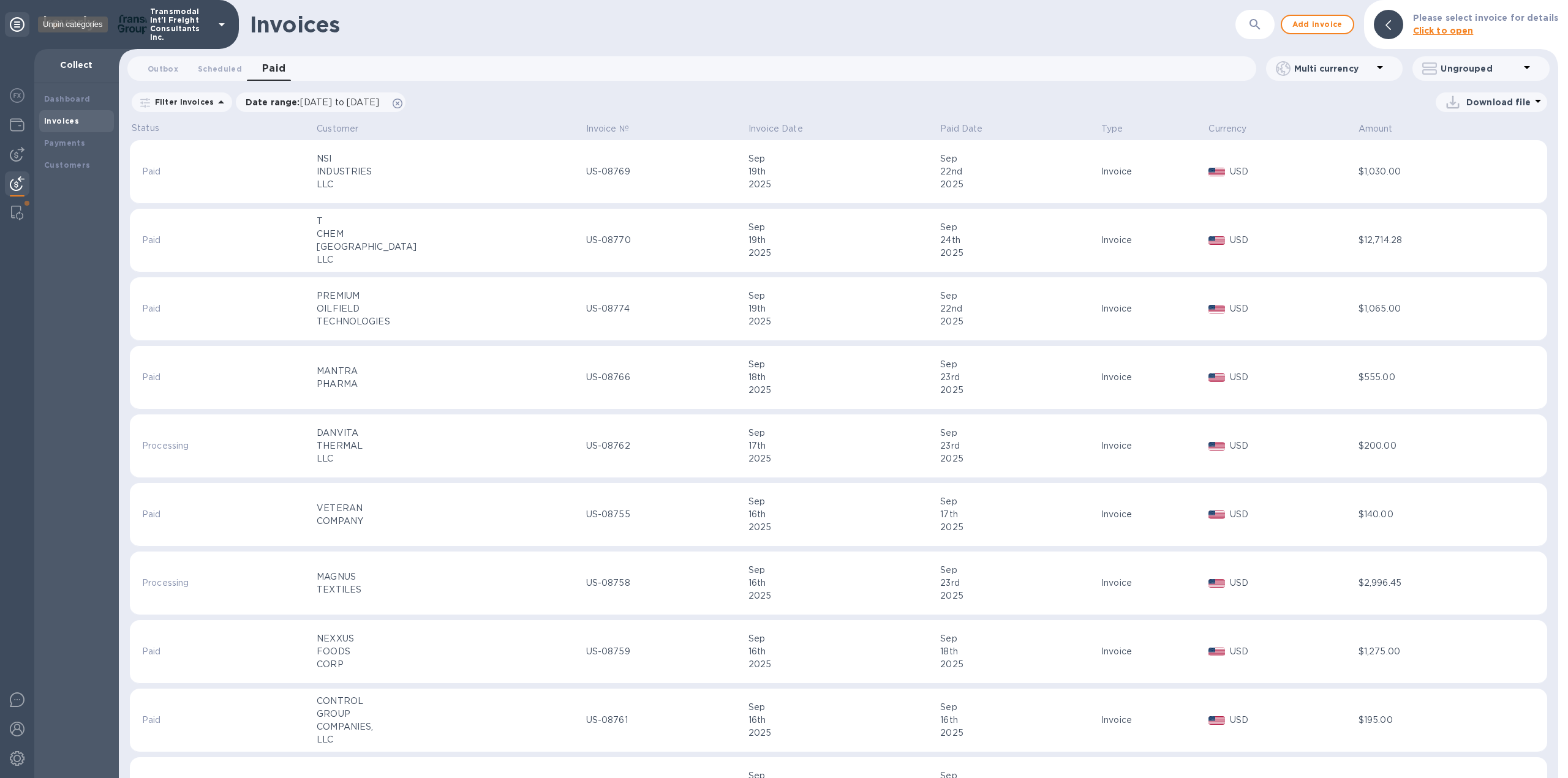
click at [16, 24] on icon at bounding box center [17, 24] width 15 height 15
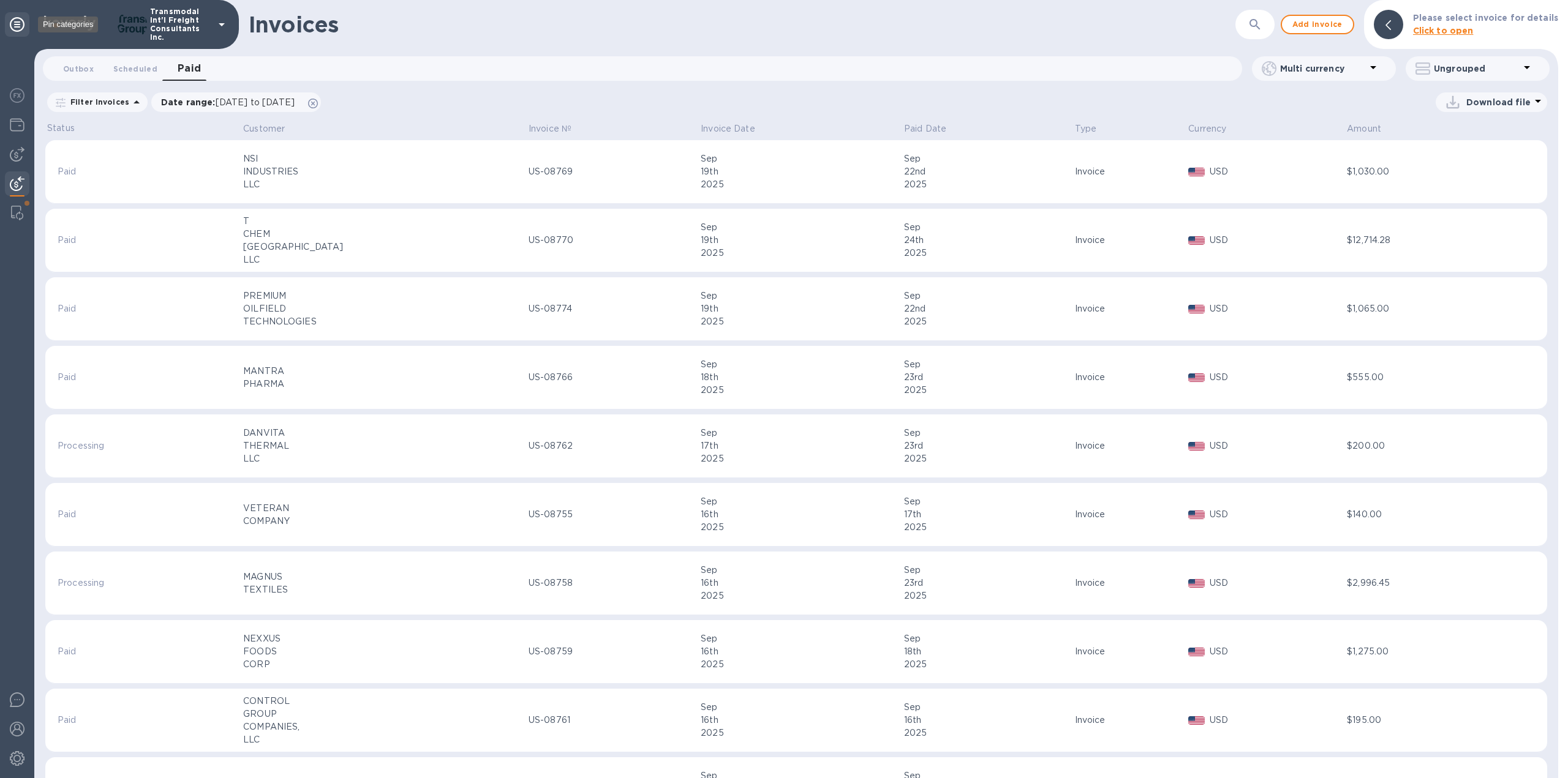
click at [13, 27] on icon at bounding box center [17, 24] width 15 height 15
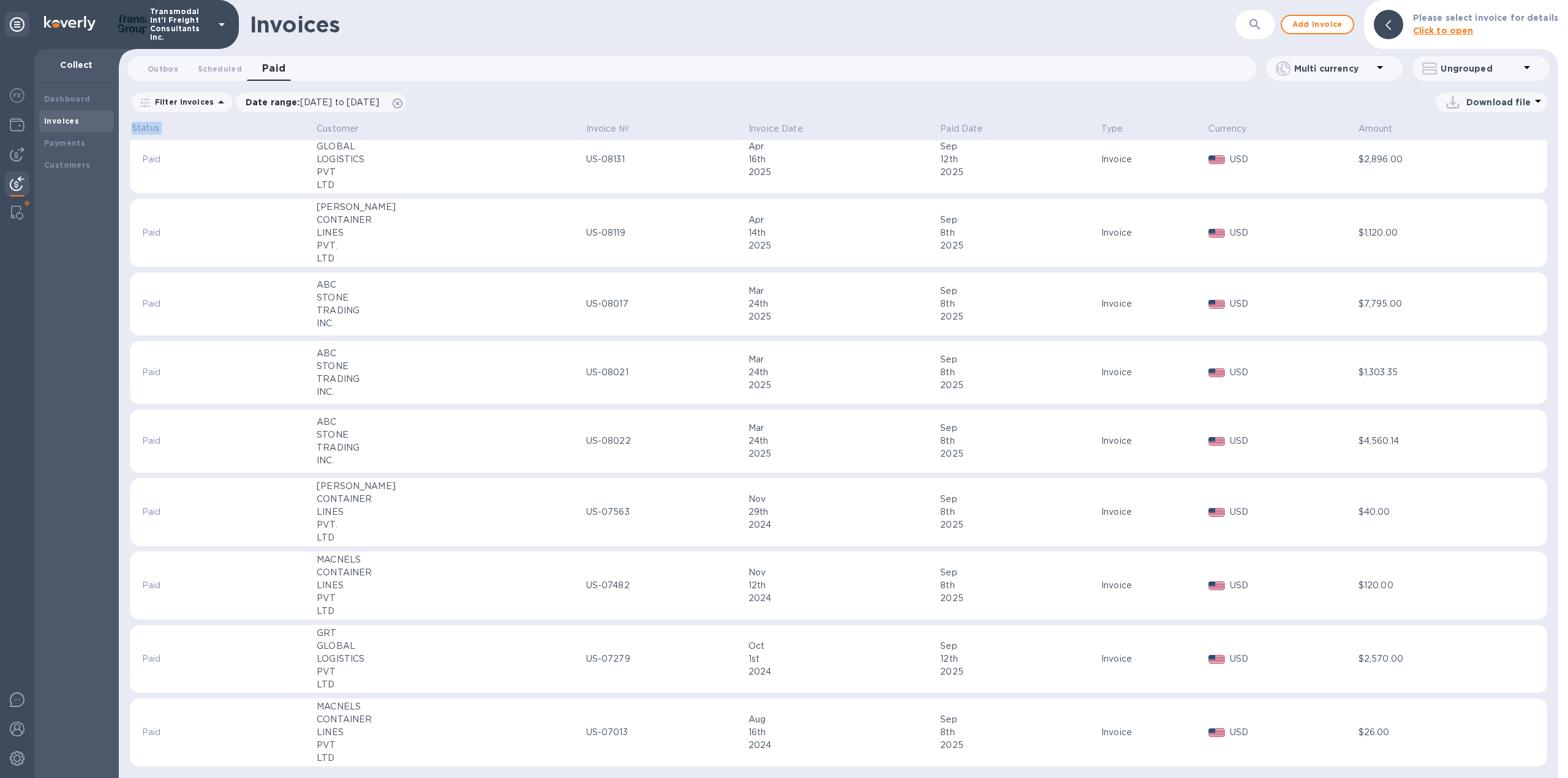
scroll to position [7625, 0]
drag, startPoint x: 144, startPoint y: 153, endPoint x: 1238, endPoint y: 807, distance: 1274.6
click at [1238, 778] on html "Transmodal Int'l Freight Consultants Inc. Collect Dashboard Invoices Payments C…" at bounding box center [784, 389] width 1568 height 778
copy thead "Status Customer Invoice № Invoice Date Paid Date Type Currency Amount"
click at [1496, 101] on p "Download file" at bounding box center [1498, 102] width 64 height 13
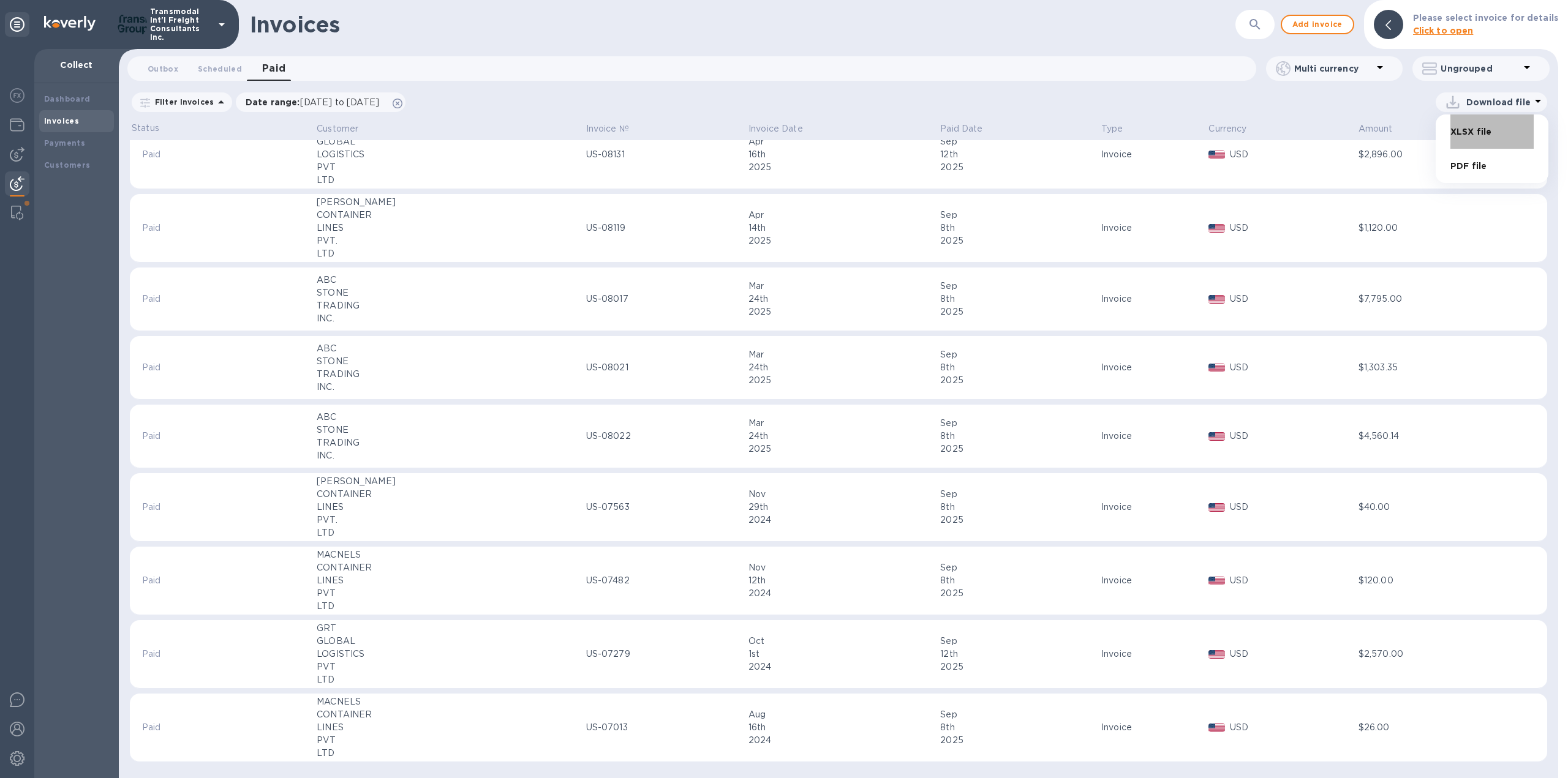
click at [1472, 131] on li "XLSX file" at bounding box center [1491, 131] width 83 height 35
click at [959, 24] on div "Invoices" at bounding box center [743, 24] width 985 height 26
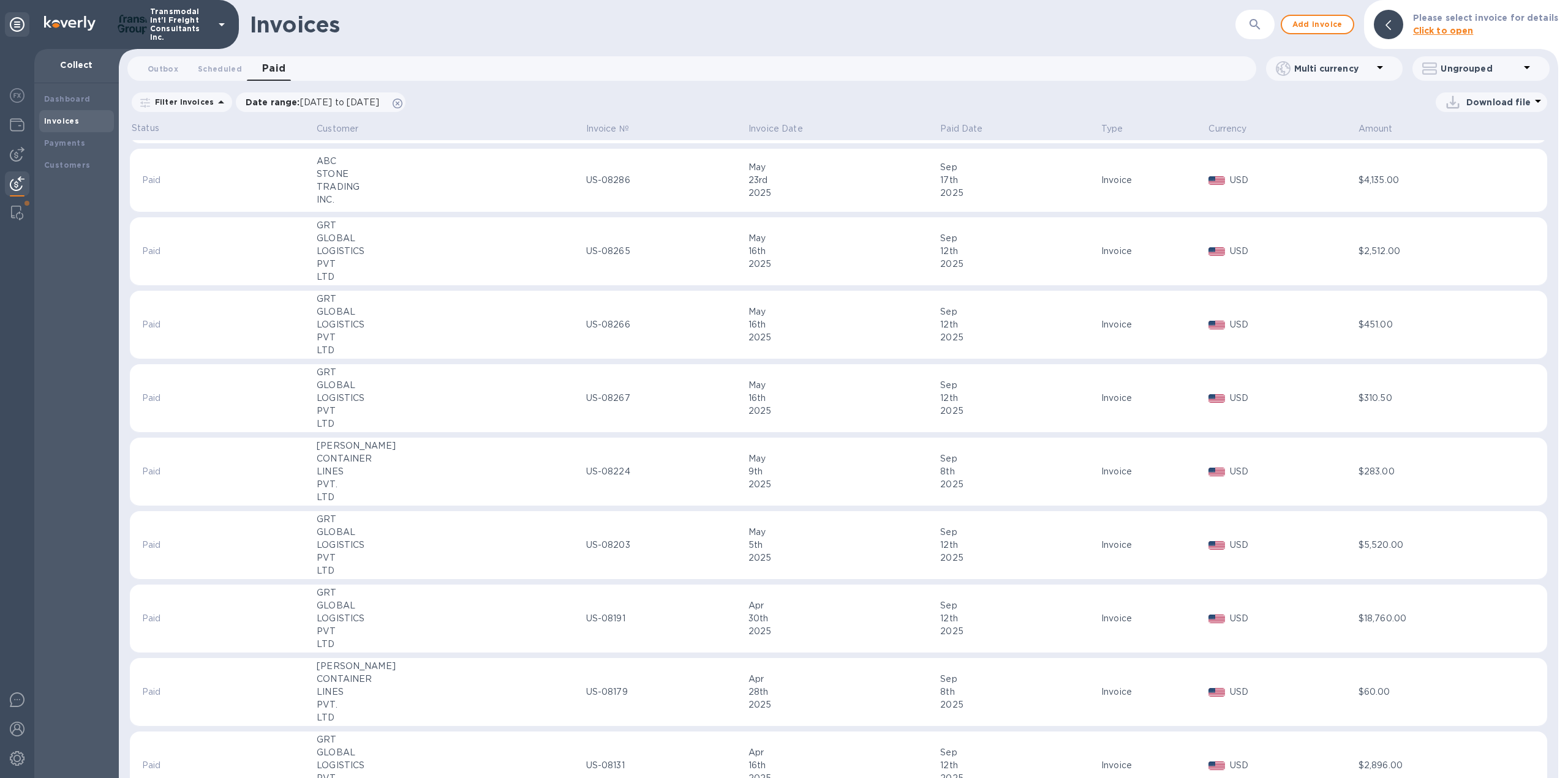
scroll to position [7012, 0]
click at [403, 106] on icon at bounding box center [397, 103] width 10 height 10
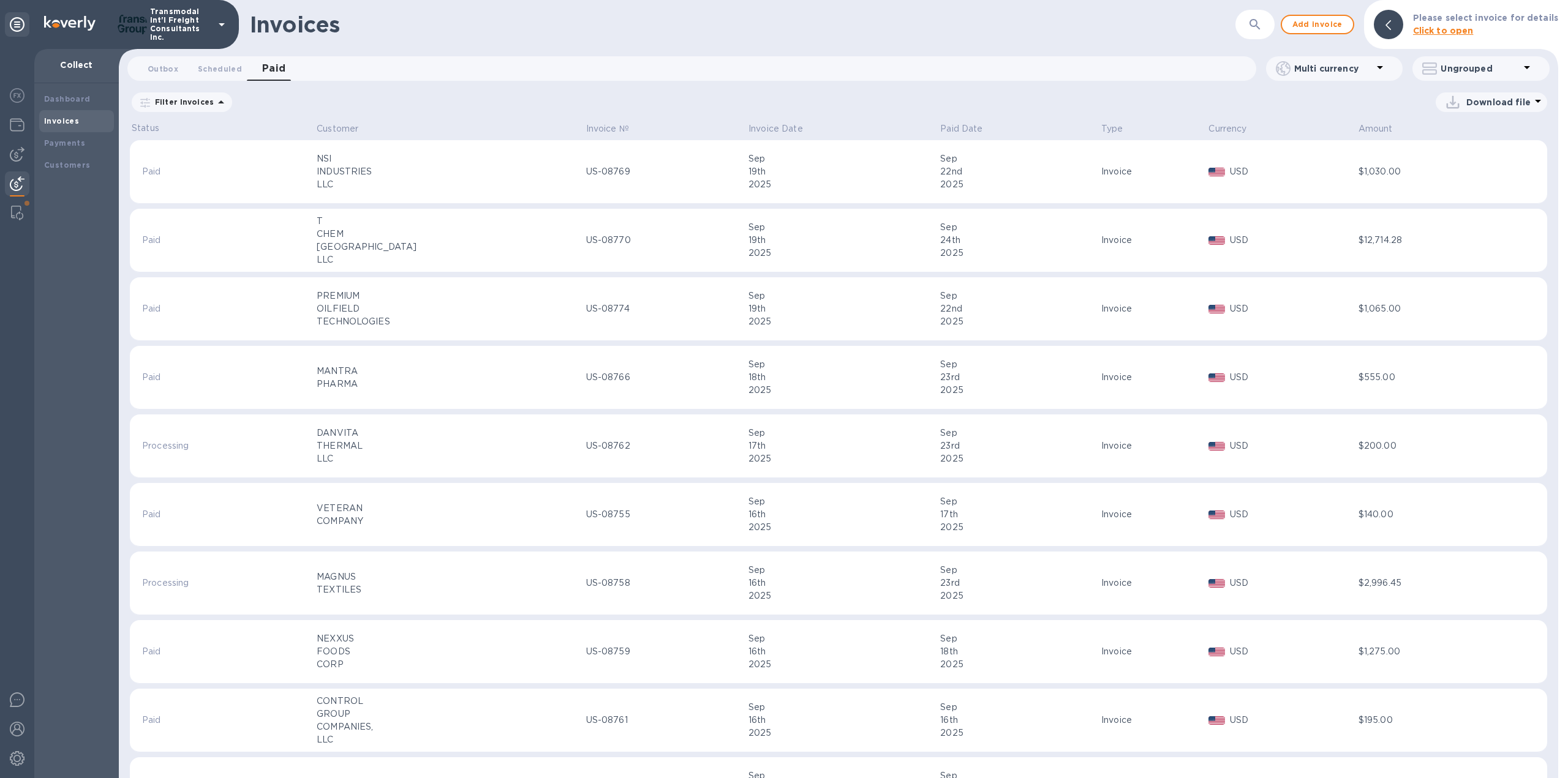
click at [214, 105] on icon at bounding box center [221, 103] width 15 height 15
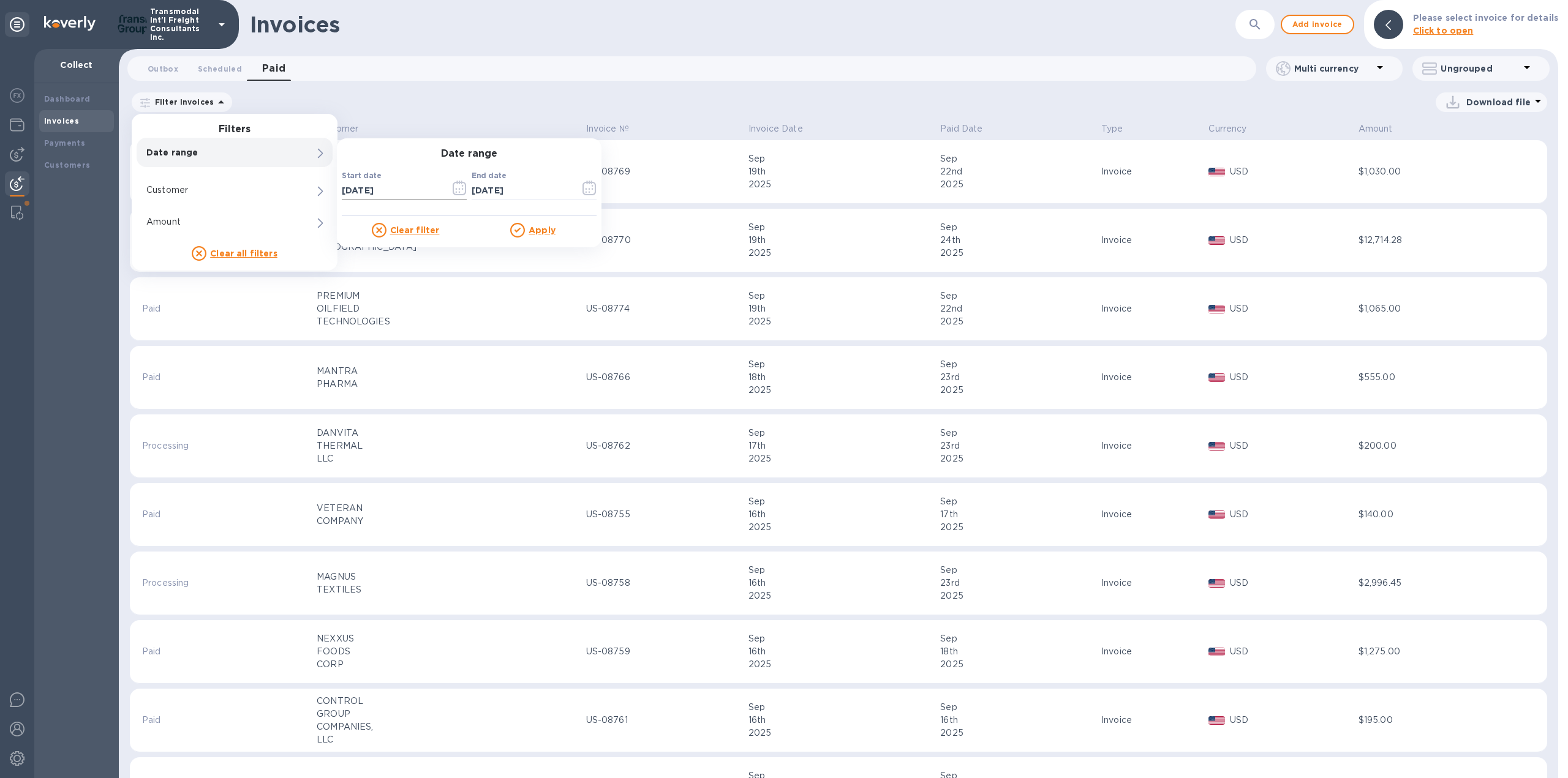
click at [459, 190] on icon "button" at bounding box center [459, 189] width 1 height 1
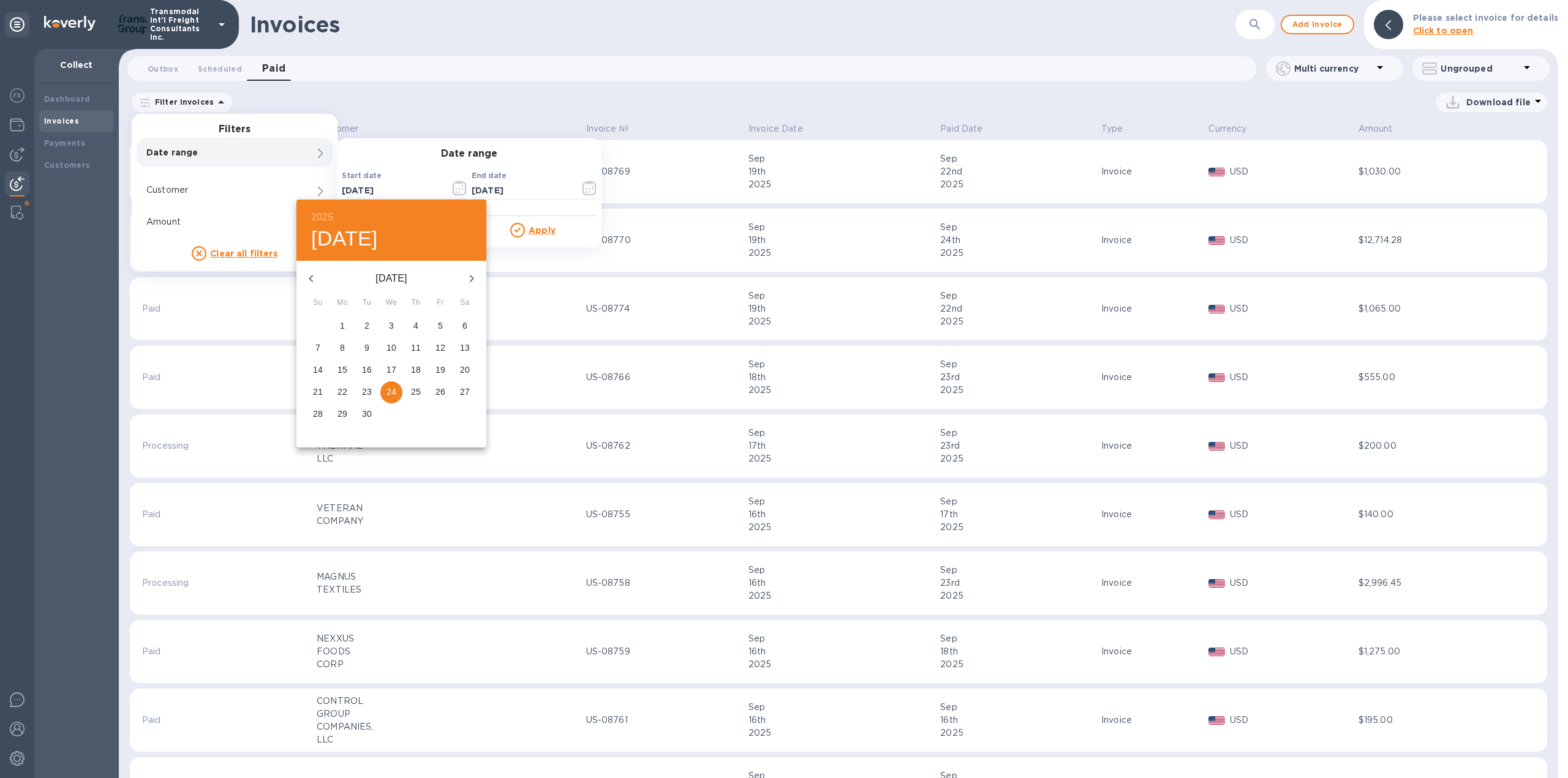
click at [313, 277] on icon "button" at bounding box center [311, 279] width 15 height 15
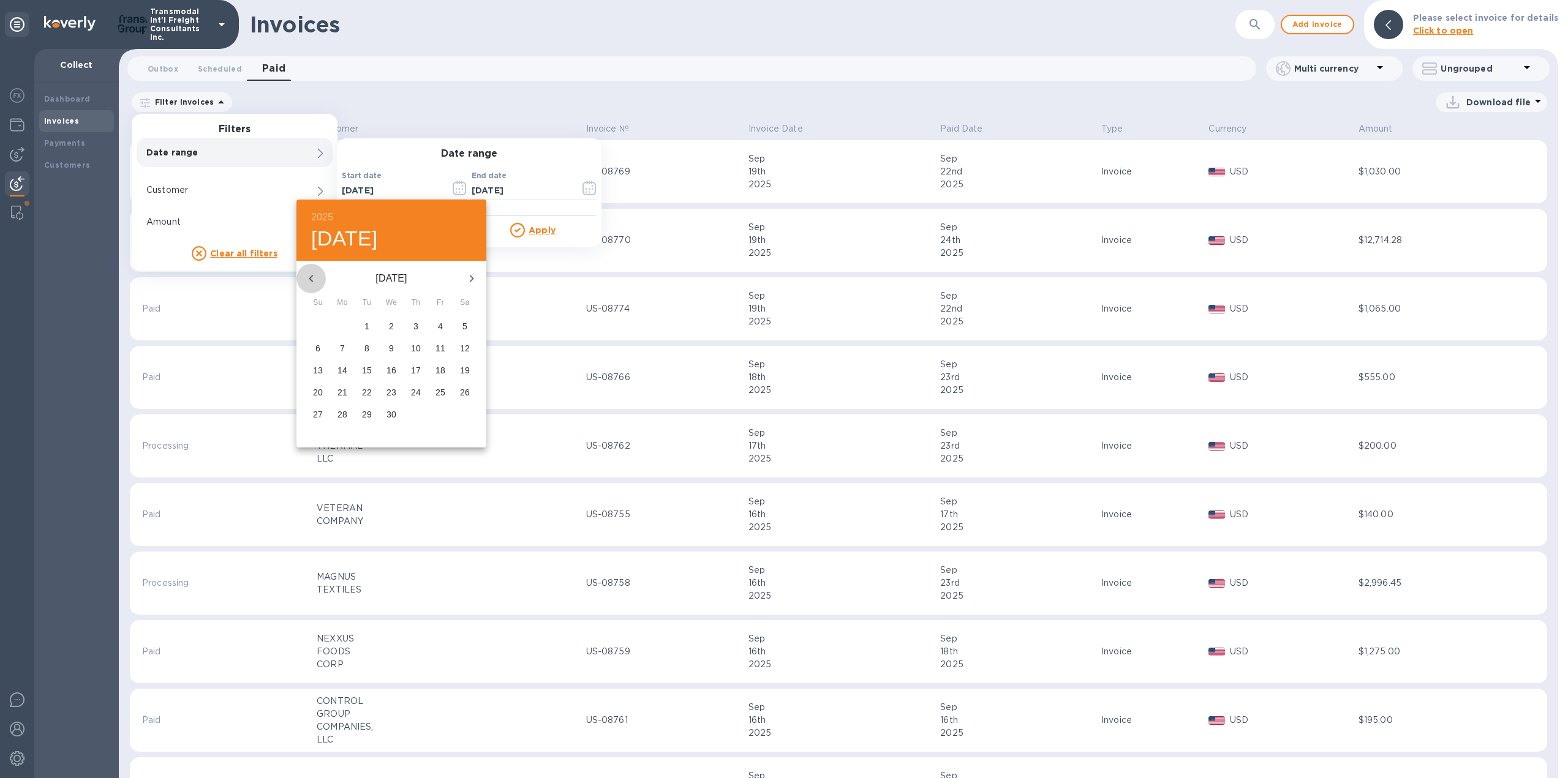
click at [313, 277] on icon "button" at bounding box center [311, 279] width 15 height 15
click at [392, 327] on p "1" at bounding box center [391, 325] width 5 height 13
type input "[DATE]"
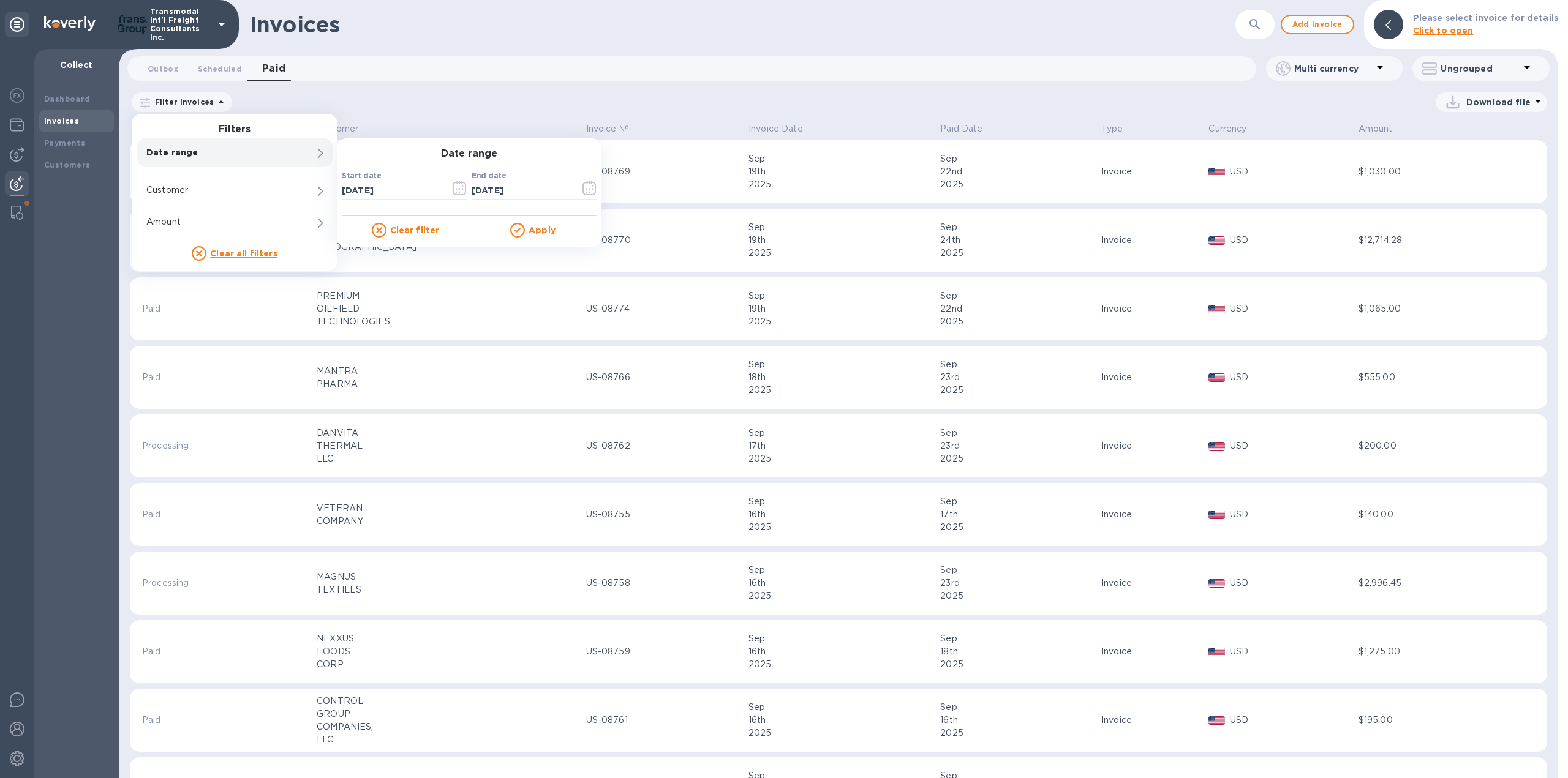
click at [530, 231] on u "Apply" at bounding box center [542, 230] width 27 height 10
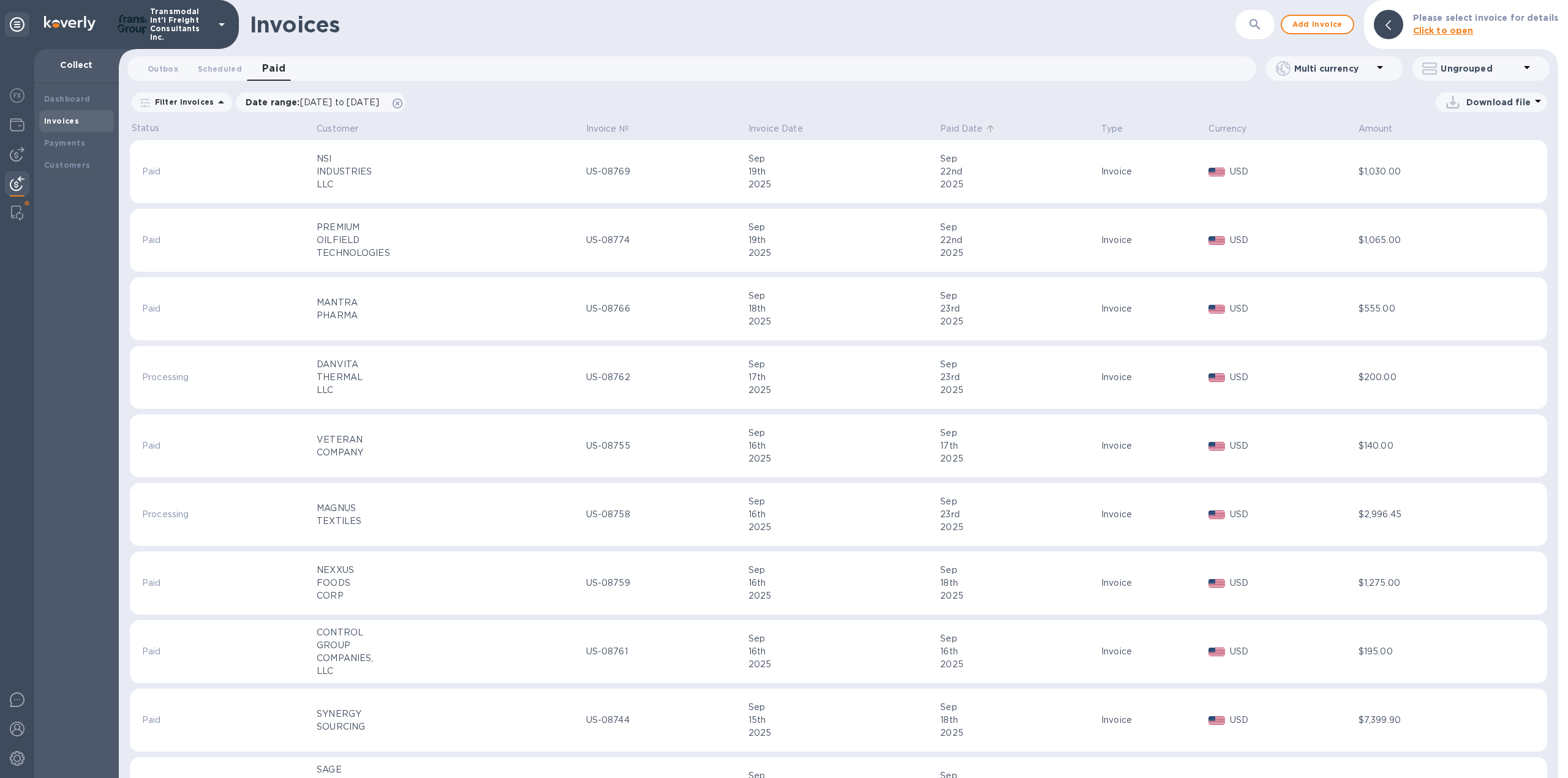
click at [940, 125] on p "Paid Date" at bounding box center [961, 128] width 42 height 13
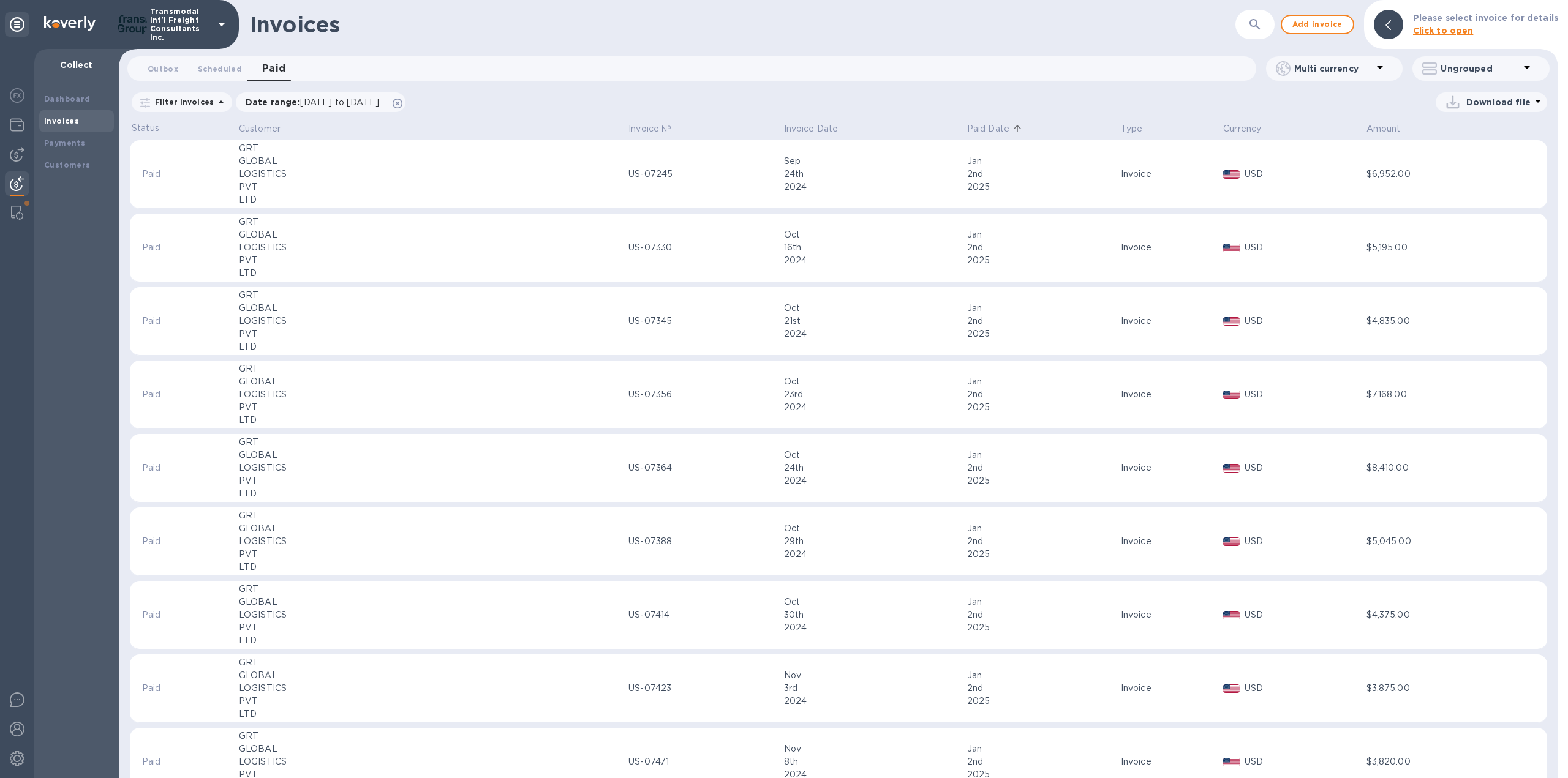
click at [1493, 100] on p "Download file" at bounding box center [1498, 102] width 64 height 13
click at [1476, 131] on li "XLSX file" at bounding box center [1491, 131] width 83 height 35
click at [67, 142] on b "Payments" at bounding box center [65, 143] width 41 height 9
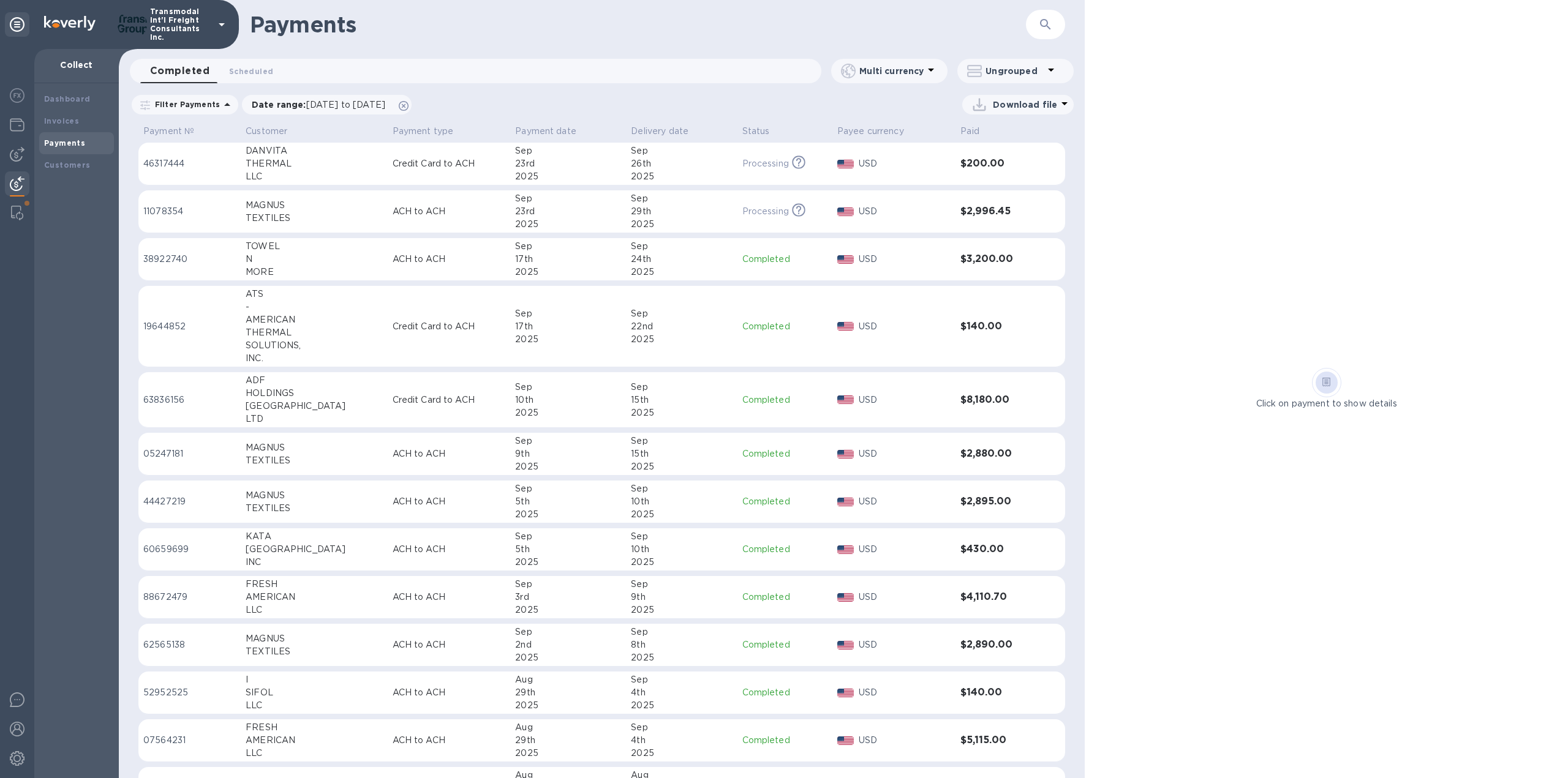
click at [205, 106] on p "Filter Payments" at bounding box center [184, 105] width 70 height 10
click at [367, 108] on span "[DATE] to [DATE]" at bounding box center [345, 104] width 79 height 10
click at [355, 162] on icon "button" at bounding box center [362, 164] width 14 height 15
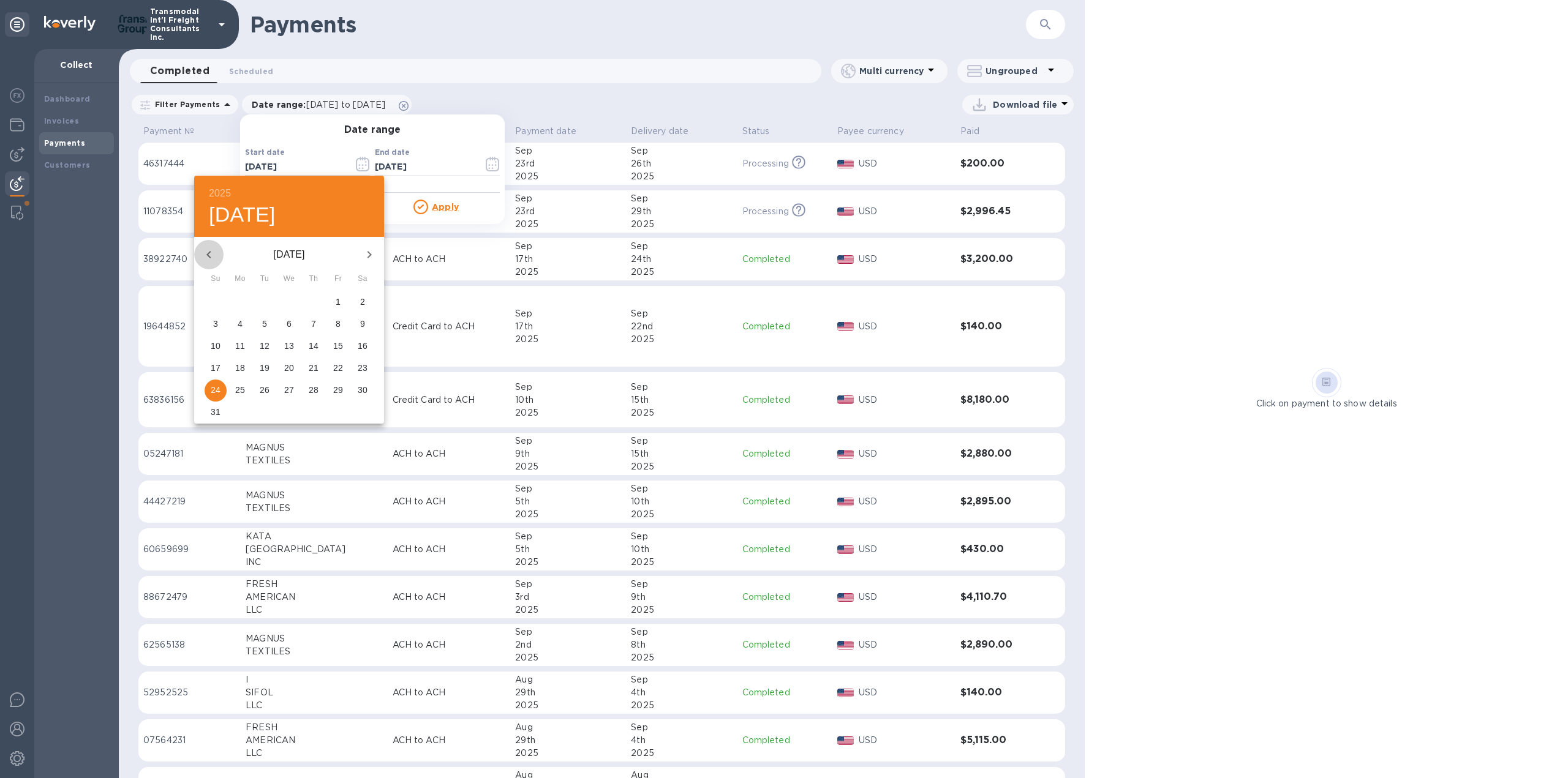
click at [211, 257] on icon "button" at bounding box center [209, 254] width 4 height 7
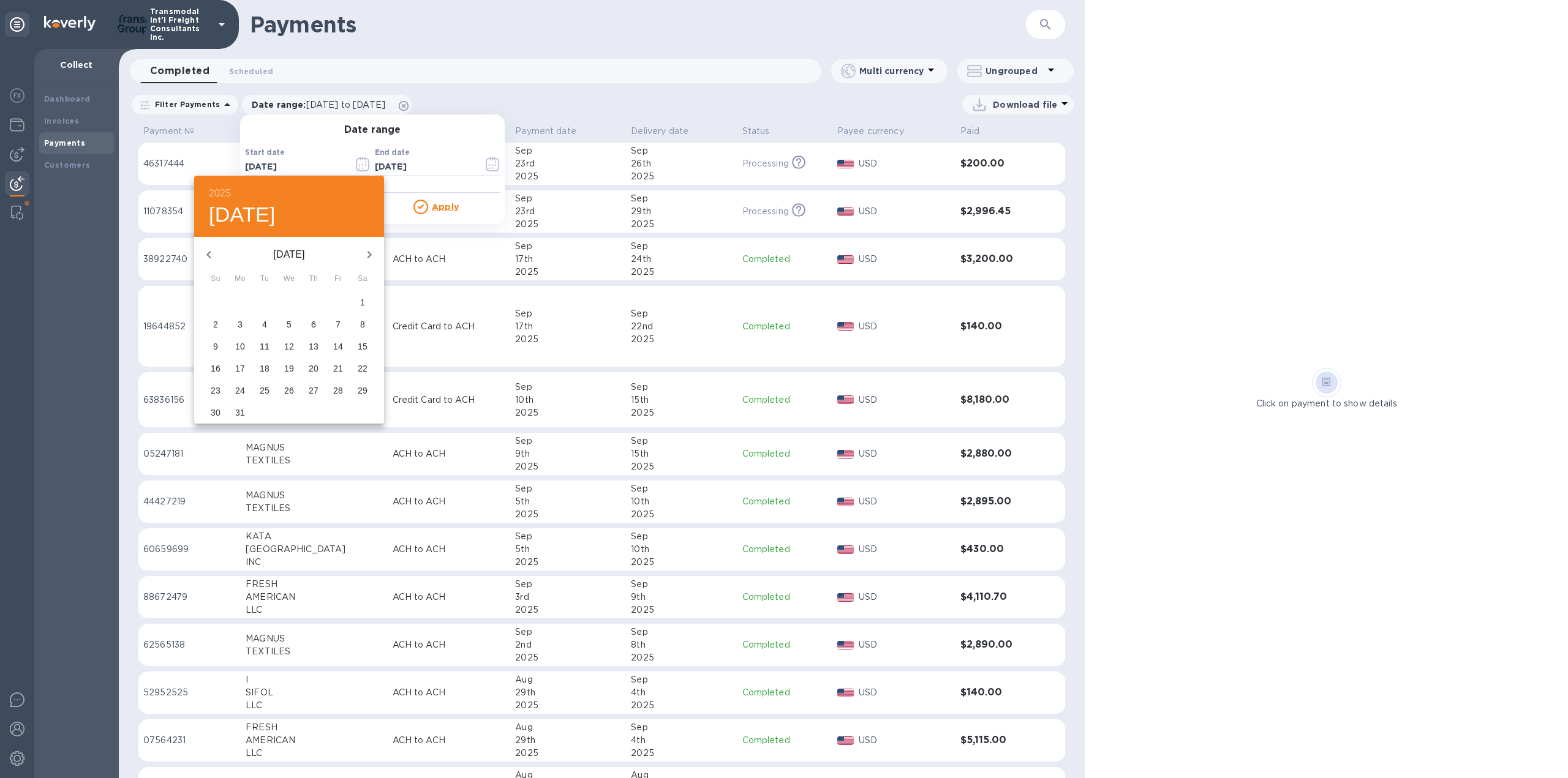
click at [211, 257] on icon "button" at bounding box center [209, 254] width 4 height 7
click at [371, 255] on icon "button" at bounding box center [370, 254] width 15 height 15
click at [291, 302] on p "1" at bounding box center [289, 302] width 5 height 13
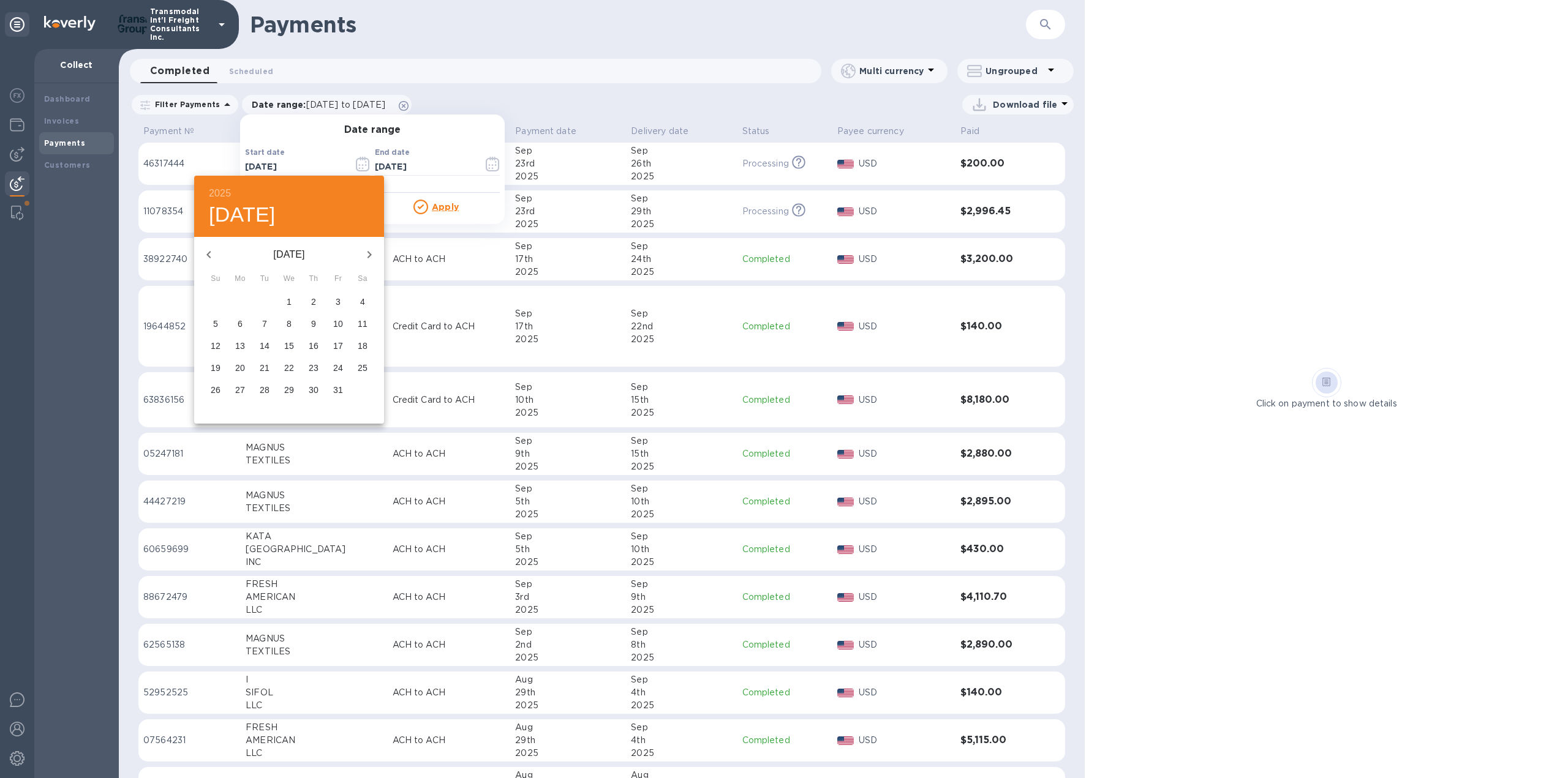
type input "[DATE]"
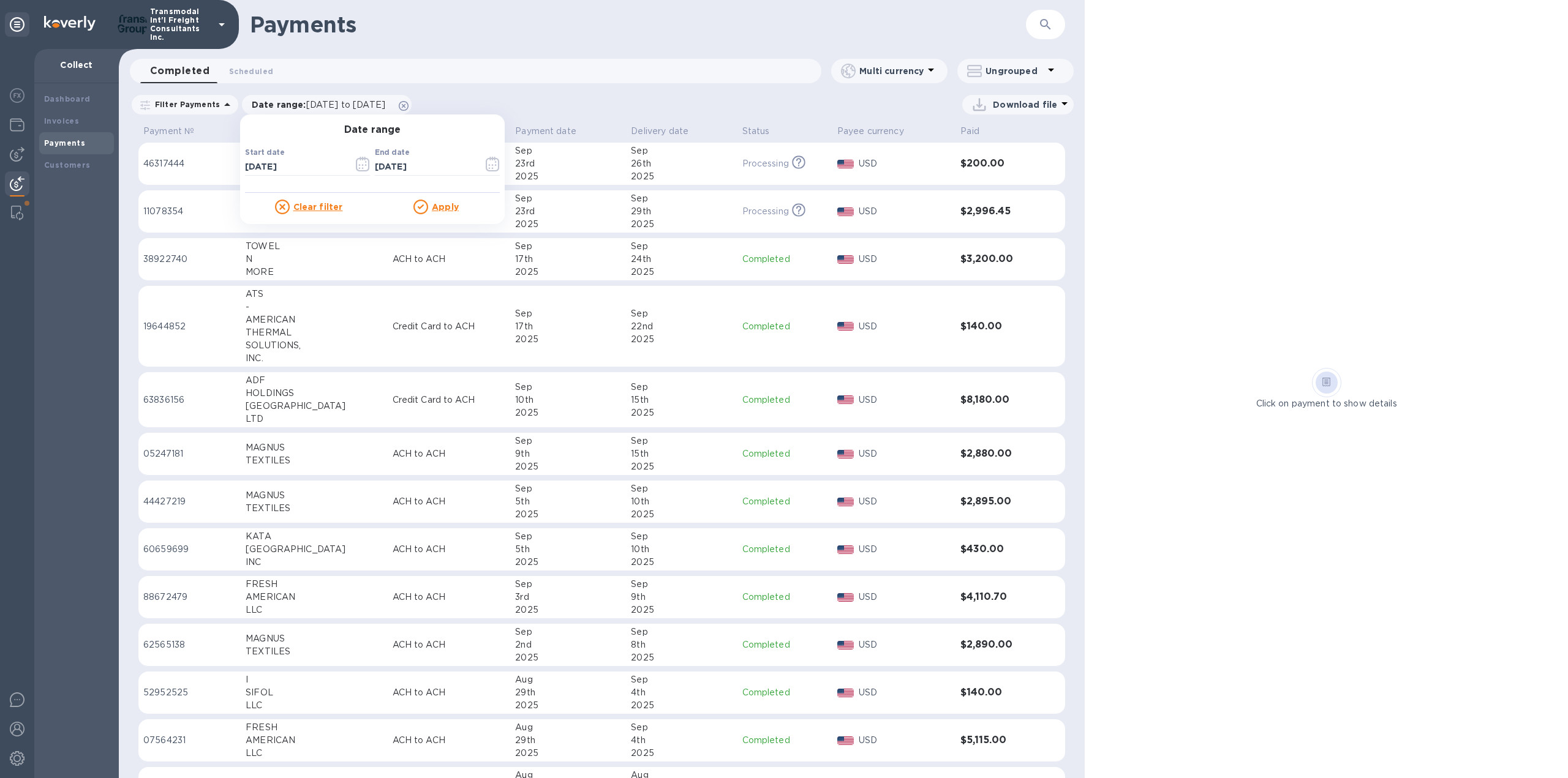
click at [438, 210] on u "Apply" at bounding box center [445, 206] width 27 height 10
click at [1032, 104] on p "Download file" at bounding box center [1024, 105] width 64 height 13
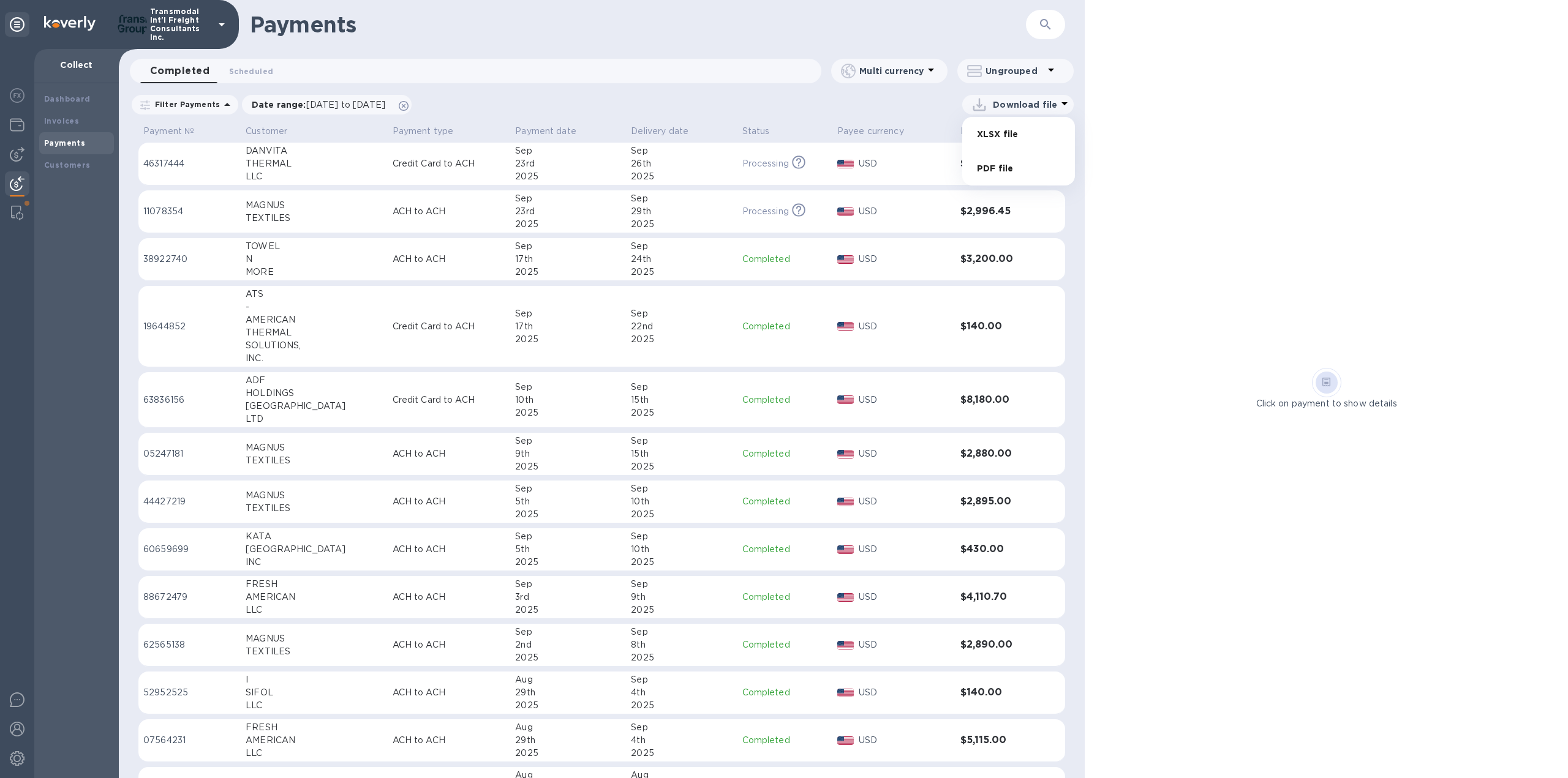
click at [1007, 136] on li "XLSX file" at bounding box center [1019, 134] width 83 height 35
click at [635, 126] on p "Delivery date" at bounding box center [659, 131] width 58 height 13
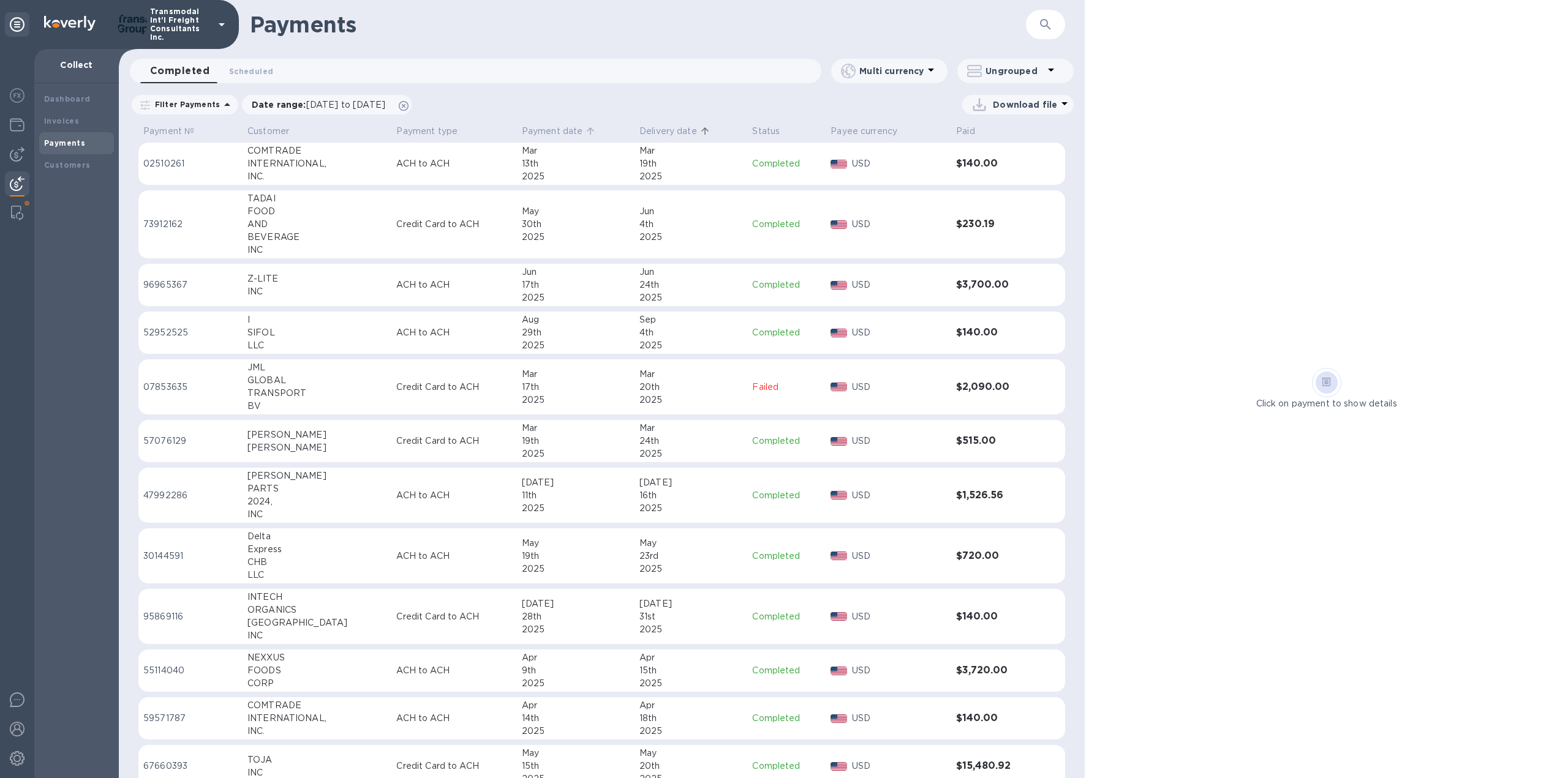
click at [527, 132] on p "Payment date" at bounding box center [552, 131] width 61 height 13
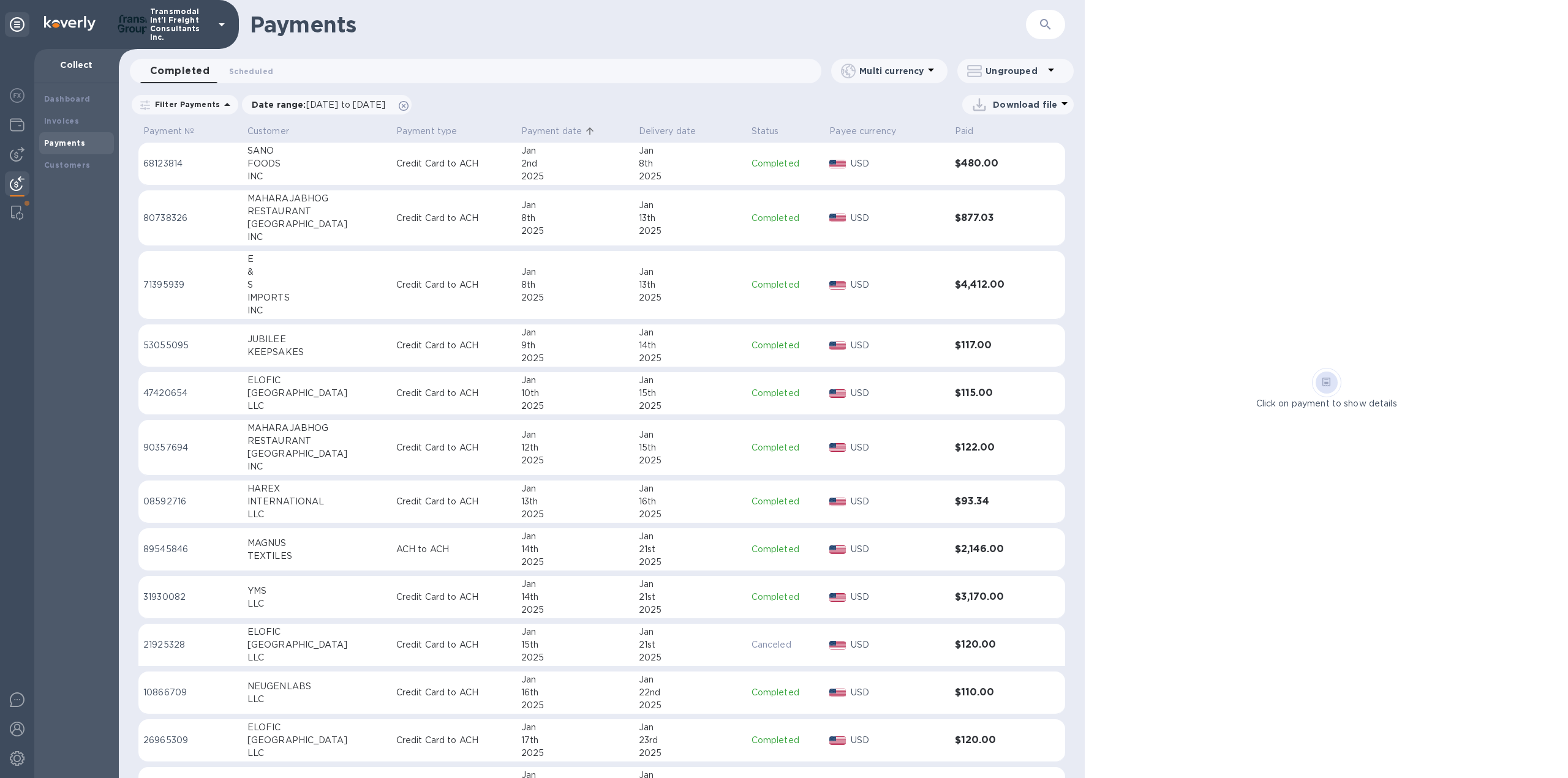
click at [1032, 104] on p "Download file" at bounding box center [1024, 105] width 64 height 13
click at [1004, 132] on li "XLSX file" at bounding box center [1019, 134] width 83 height 35
